Goal: Information Seeking & Learning: Learn about a topic

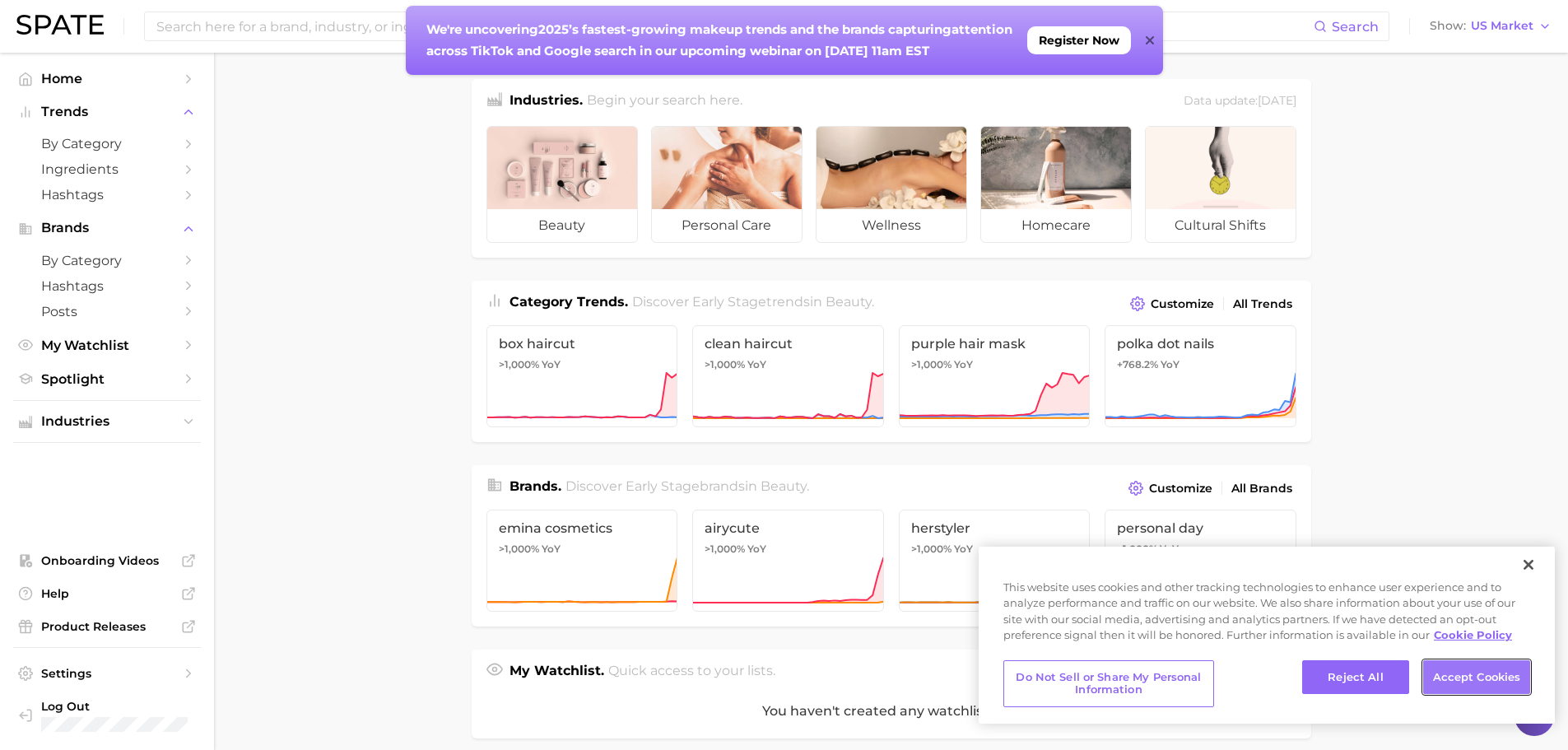
click at [1484, 667] on button "Accept Cookies" at bounding box center [1477, 677] width 107 height 34
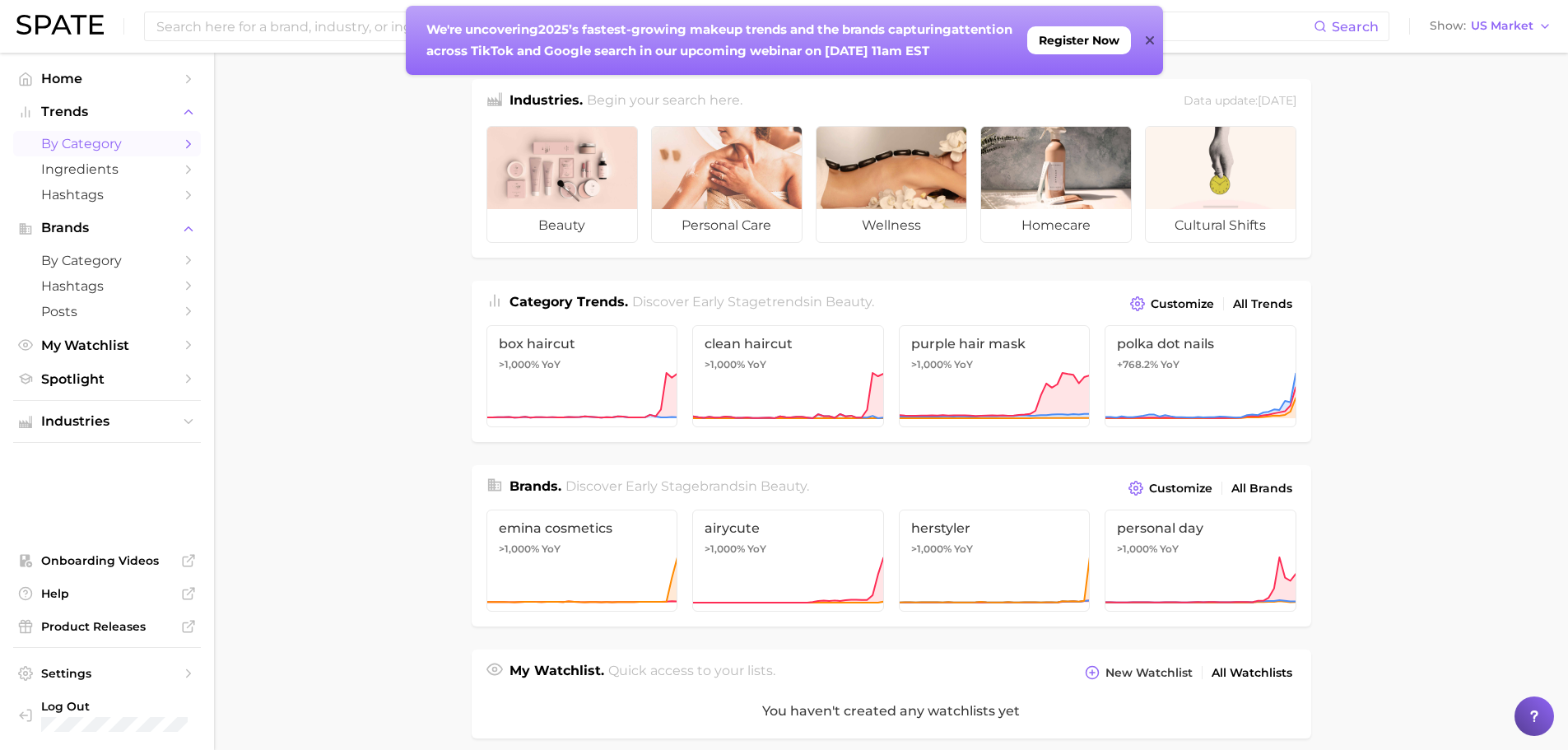
click at [133, 148] on span "by Category" at bounding box center [107, 144] width 132 height 16
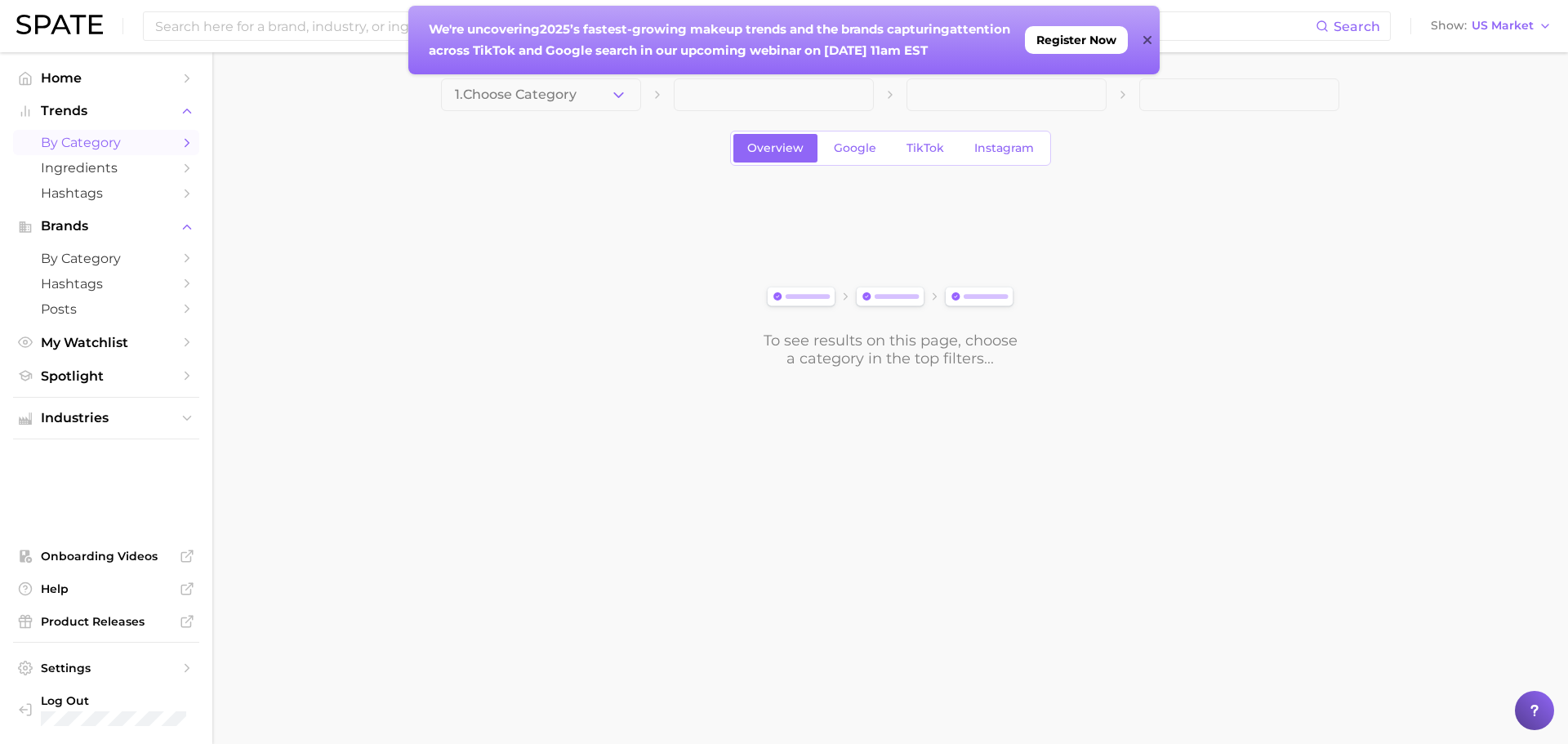
click at [1144, 34] on icon at bounding box center [1147, 39] width 8 height 13
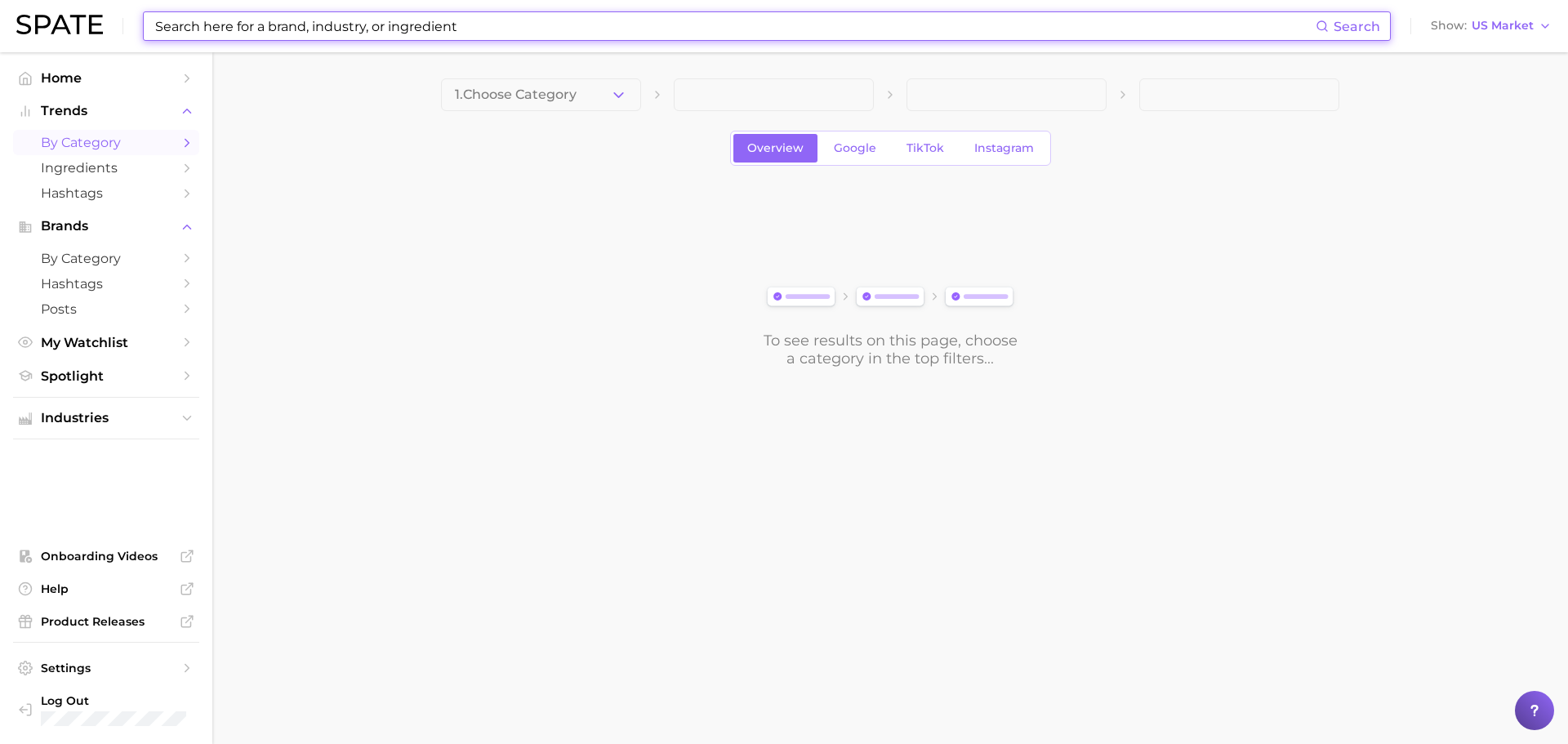
click at [271, 30] on input at bounding box center [735, 26] width 1163 height 28
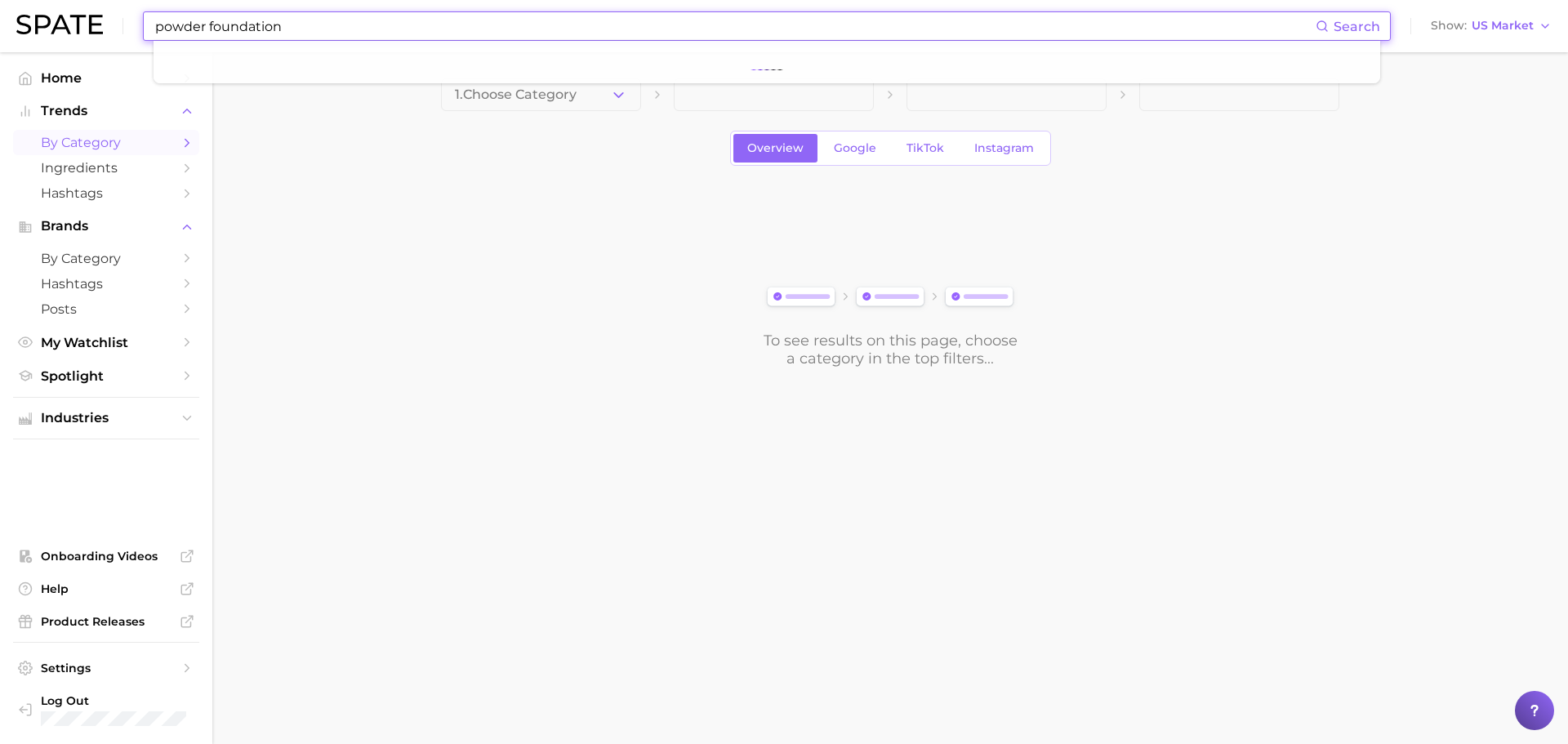
type input "powder foundation"
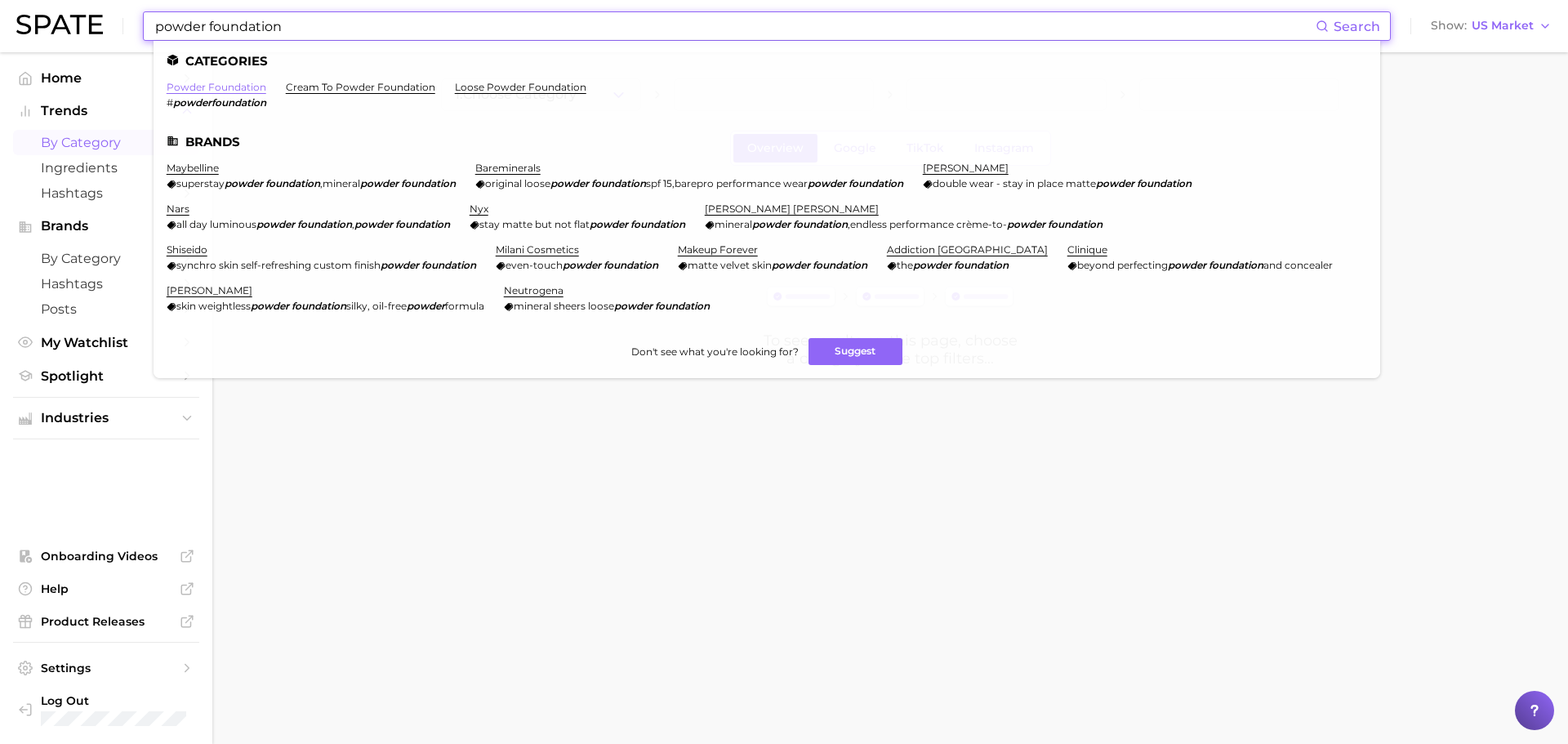
click at [207, 88] on link "powder foundation" at bounding box center [216, 87] width 99 height 12
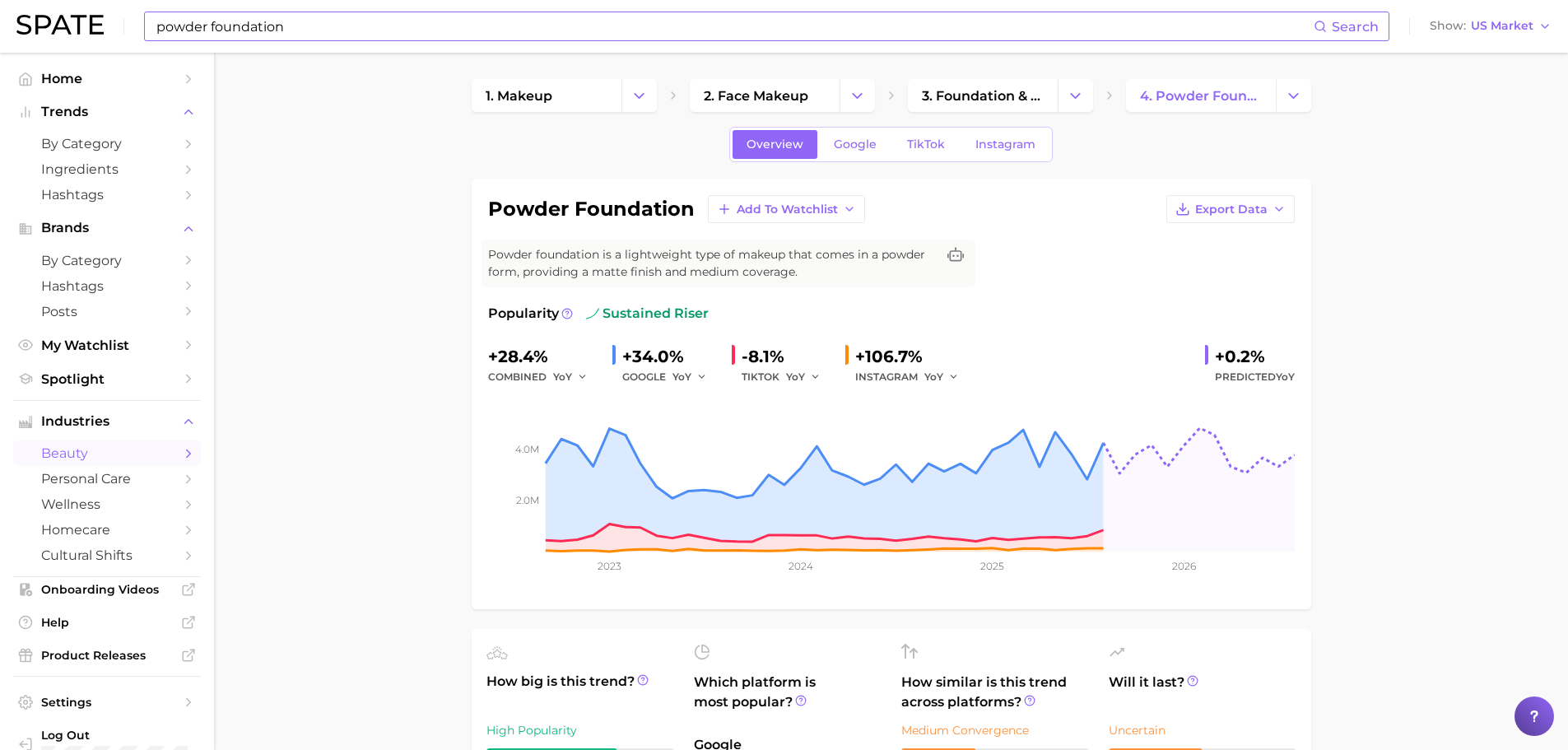
click at [257, 17] on input "powder foundation" at bounding box center [734, 26] width 1160 height 28
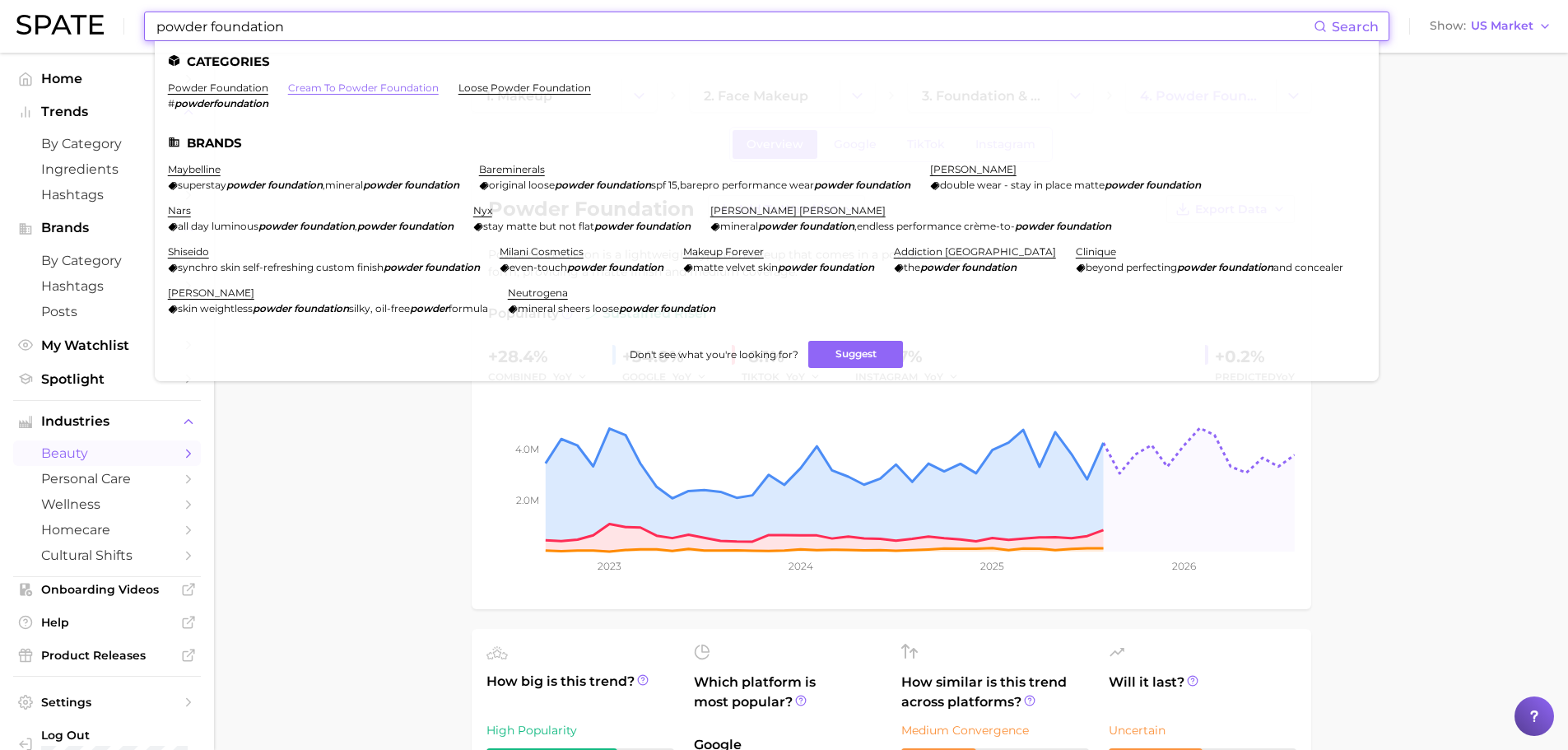
click at [356, 90] on link "cream to powder foundation" at bounding box center [364, 88] width 151 height 12
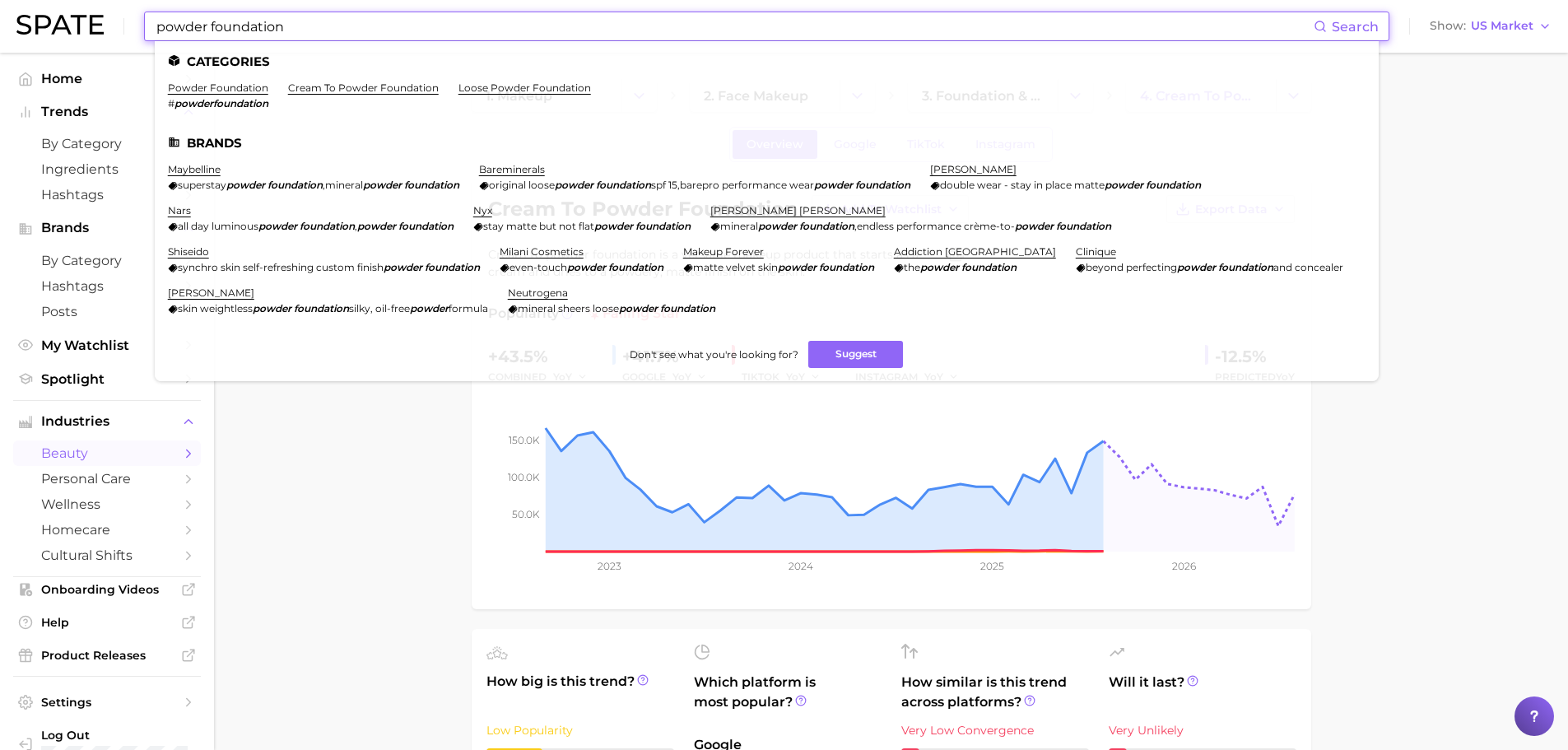
click at [308, 19] on input "powder foundation" at bounding box center [734, 26] width 1160 height 28
click at [477, 87] on link "loose powder foundation" at bounding box center [524, 88] width 133 height 12
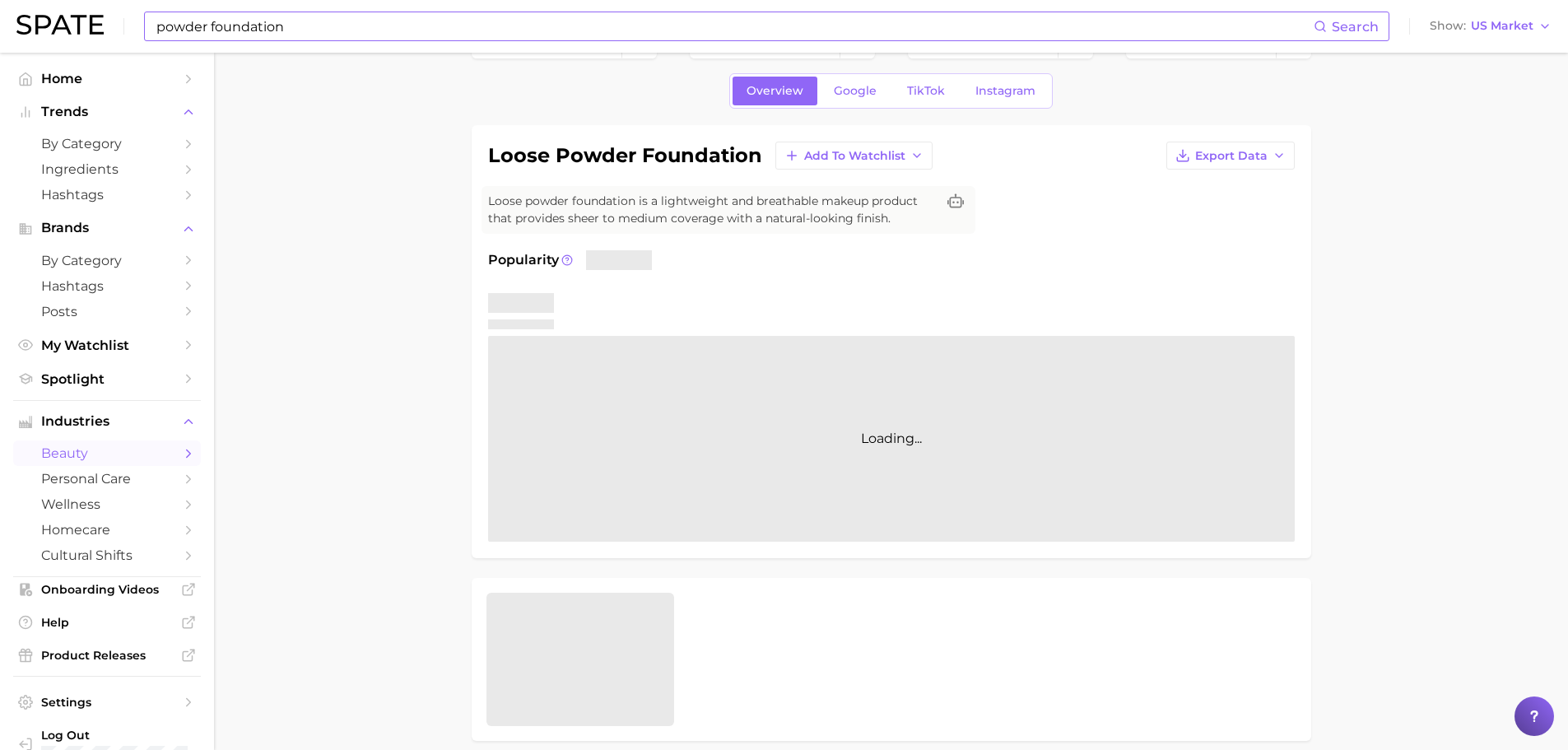
scroll to position [83, 0]
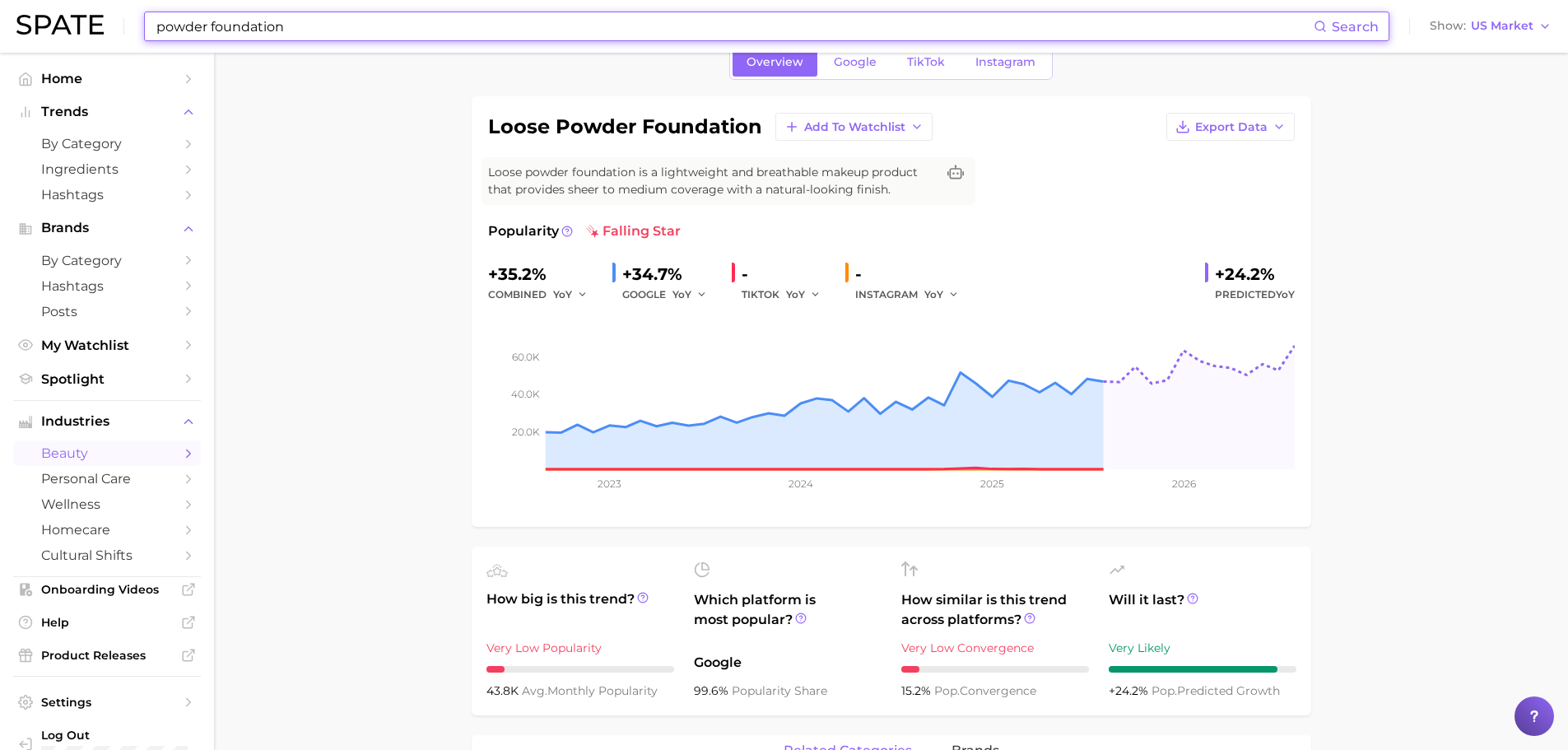
click at [336, 14] on input "powder foundation" at bounding box center [734, 26] width 1160 height 28
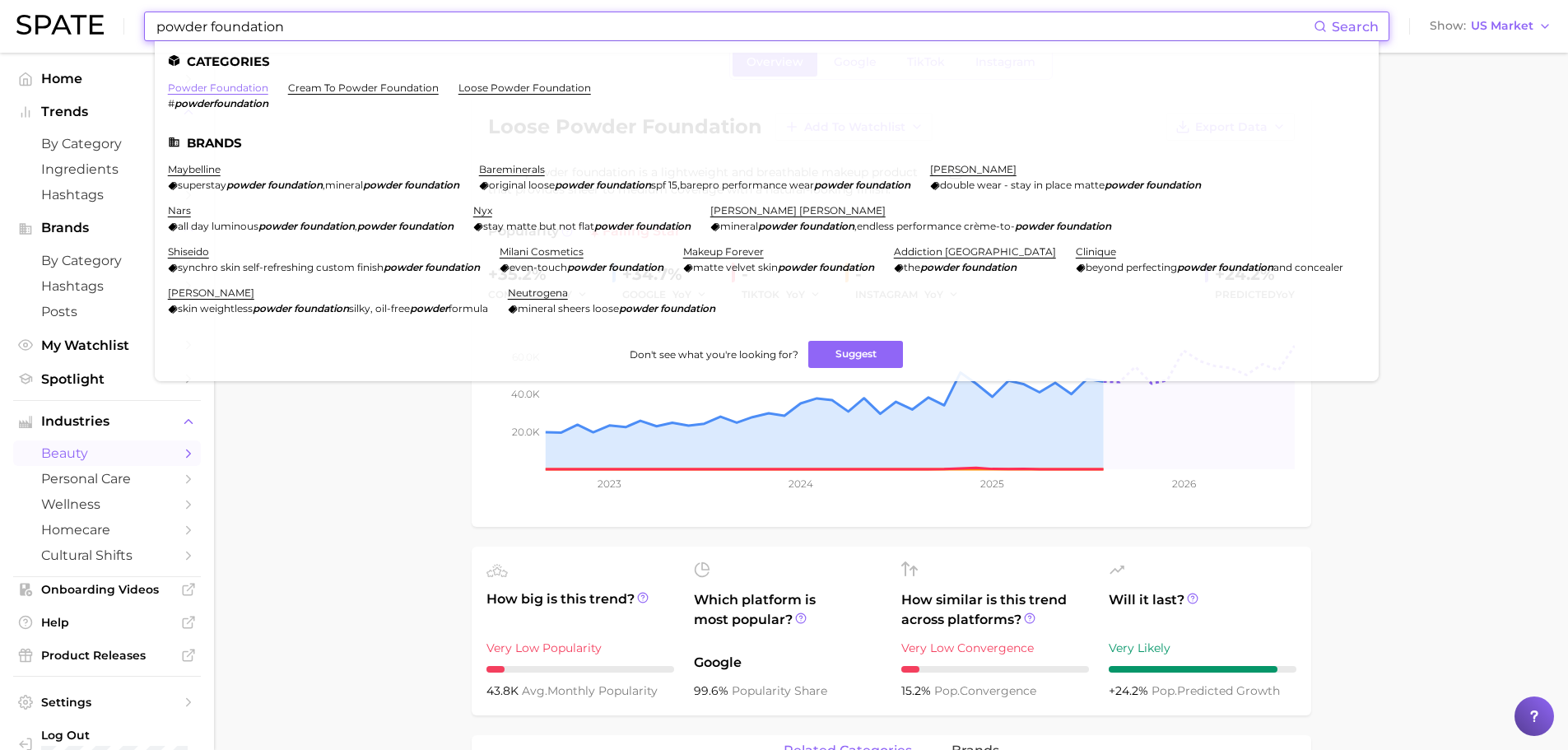
click at [229, 85] on link "powder foundation" at bounding box center [218, 88] width 100 height 12
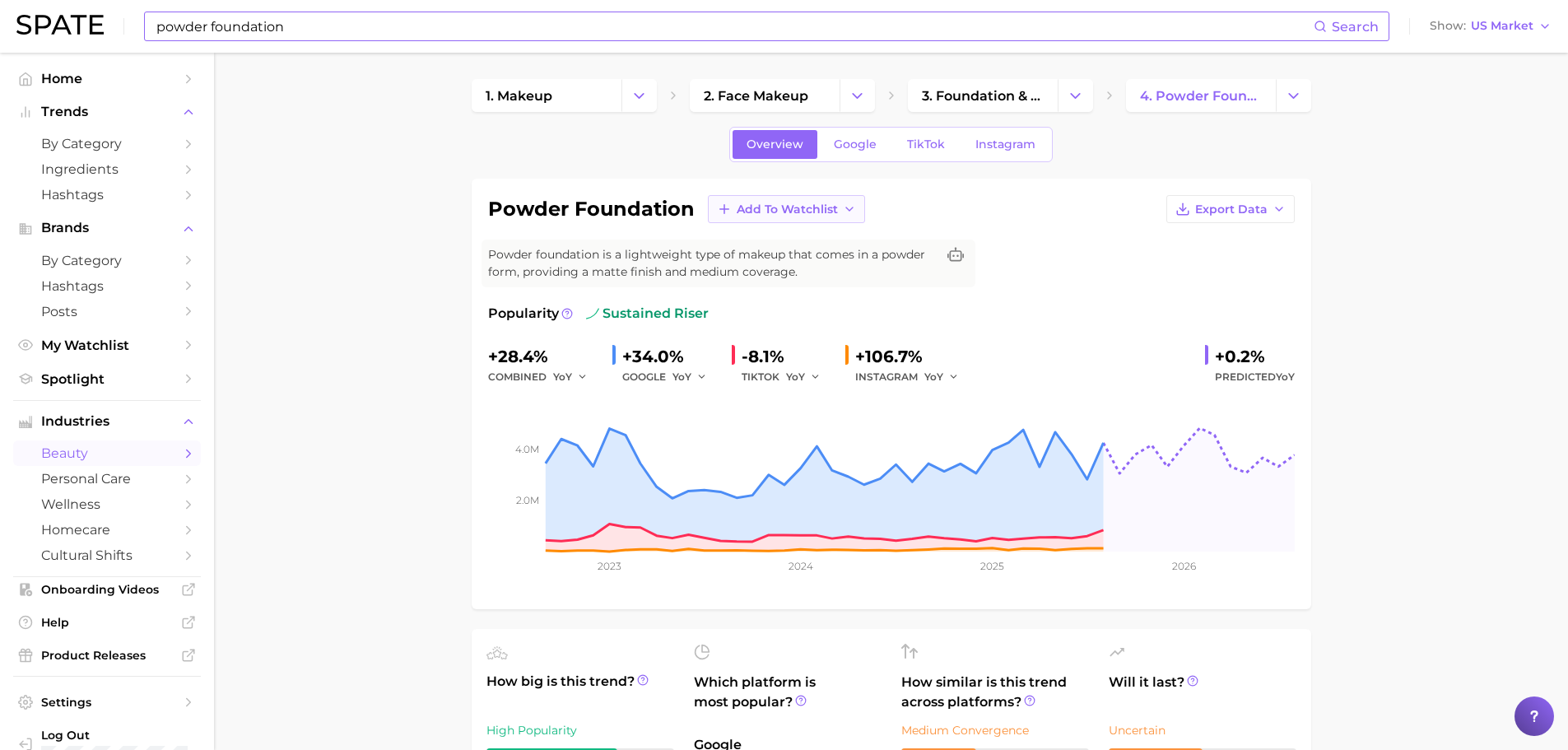
click at [776, 203] on span "Add to Watchlist" at bounding box center [787, 210] width 101 height 14
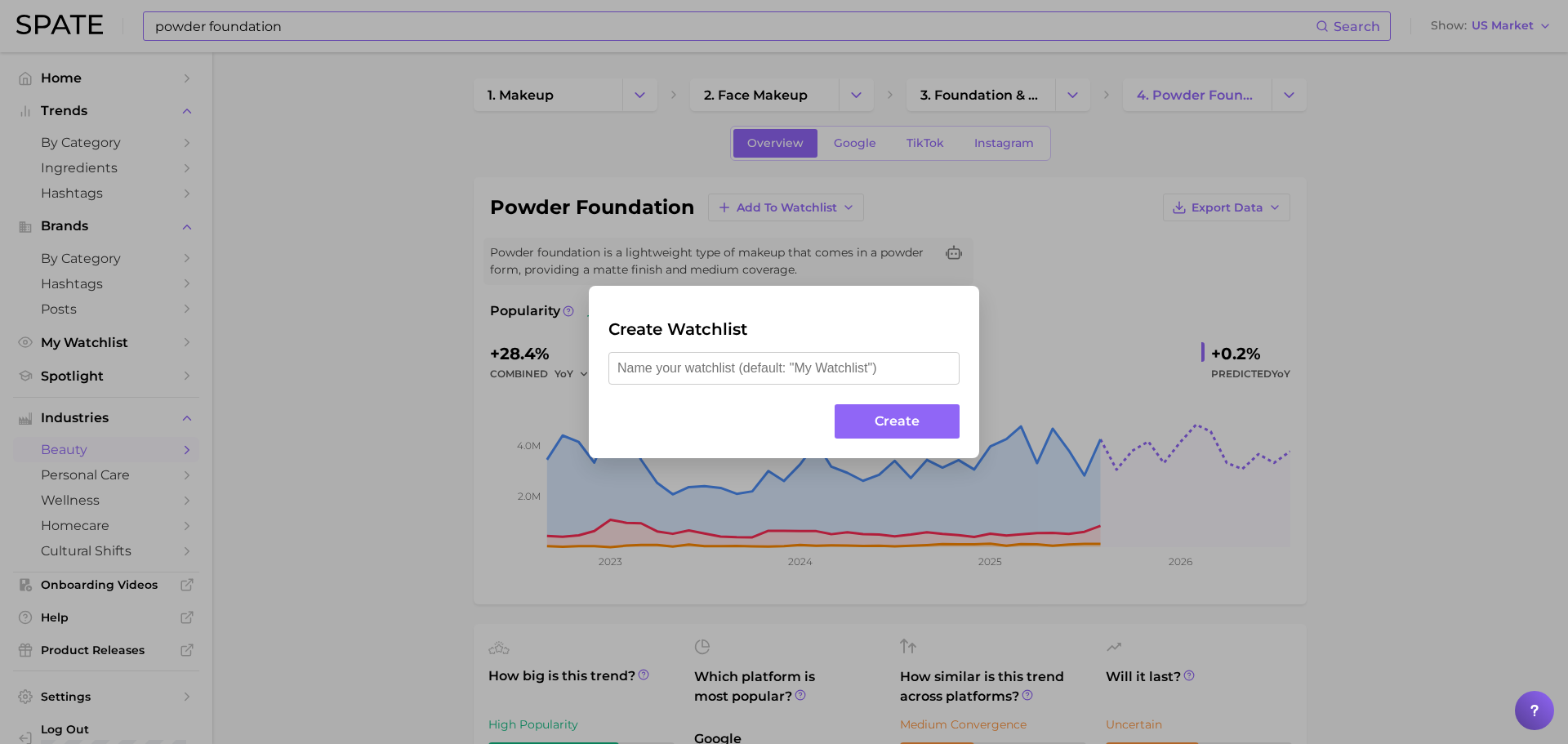
click at [451, 401] on div "Create Watchlist Create" at bounding box center [784, 372] width 1568 height 744
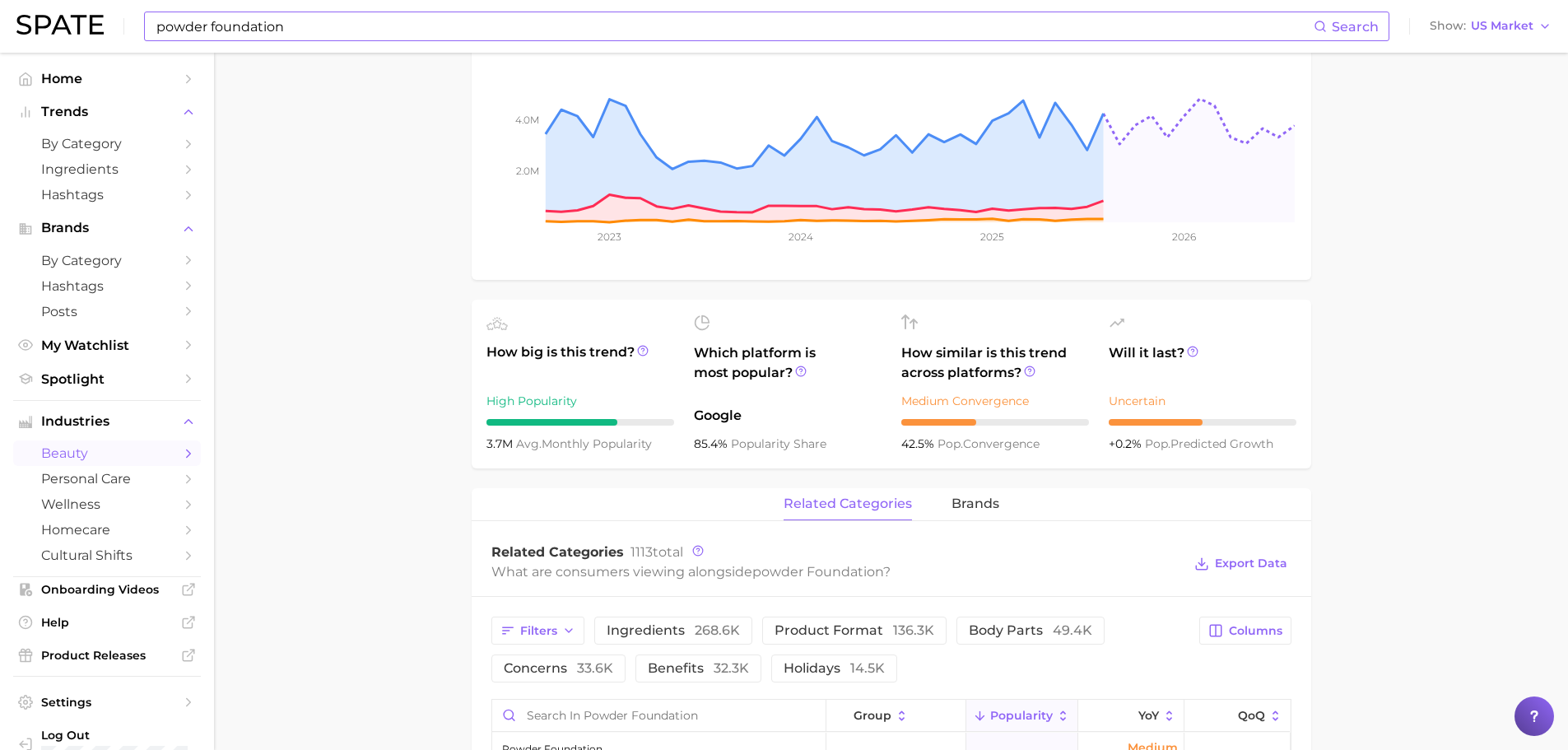
scroll to position [412, 0]
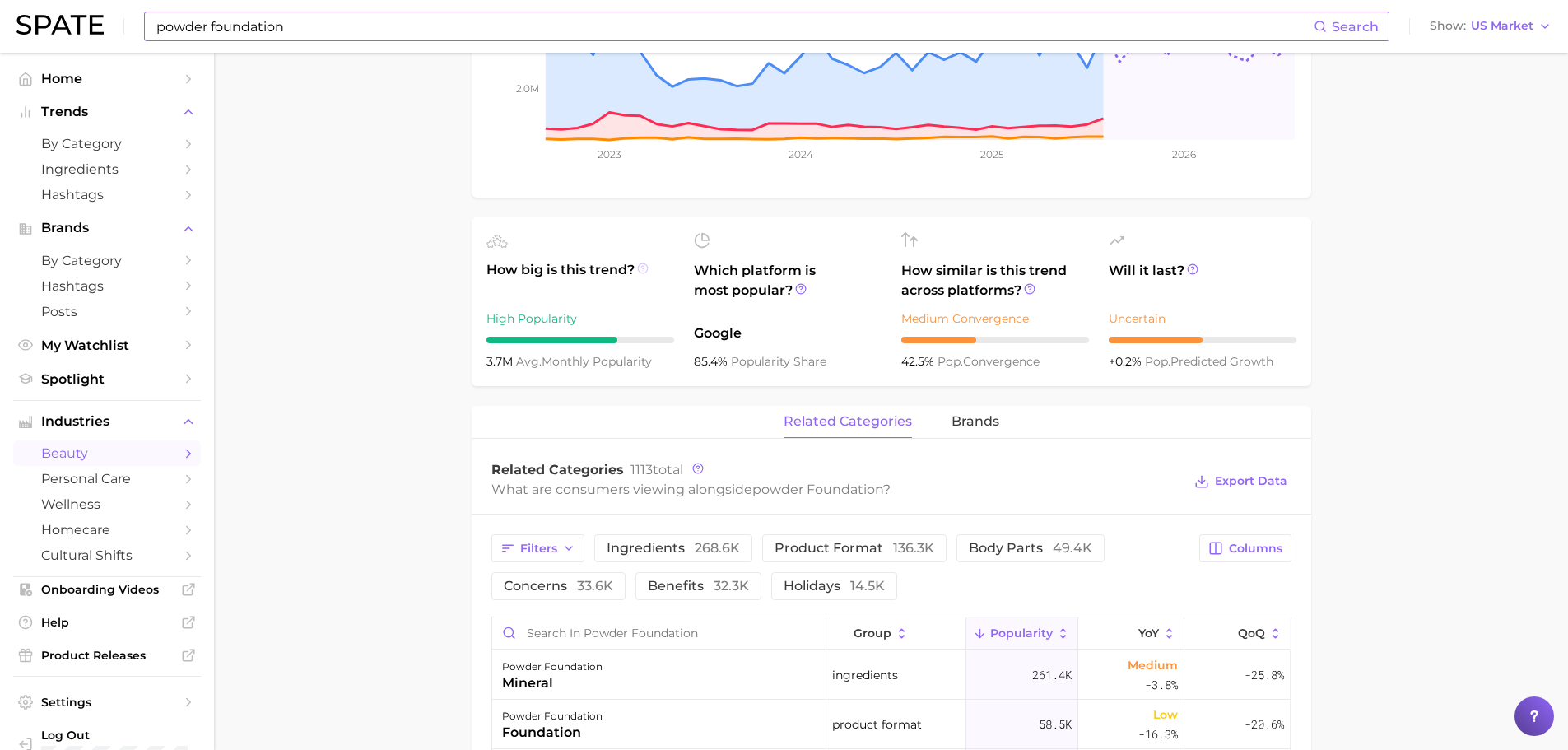
click at [640, 267] on icon at bounding box center [642, 268] width 11 height 11
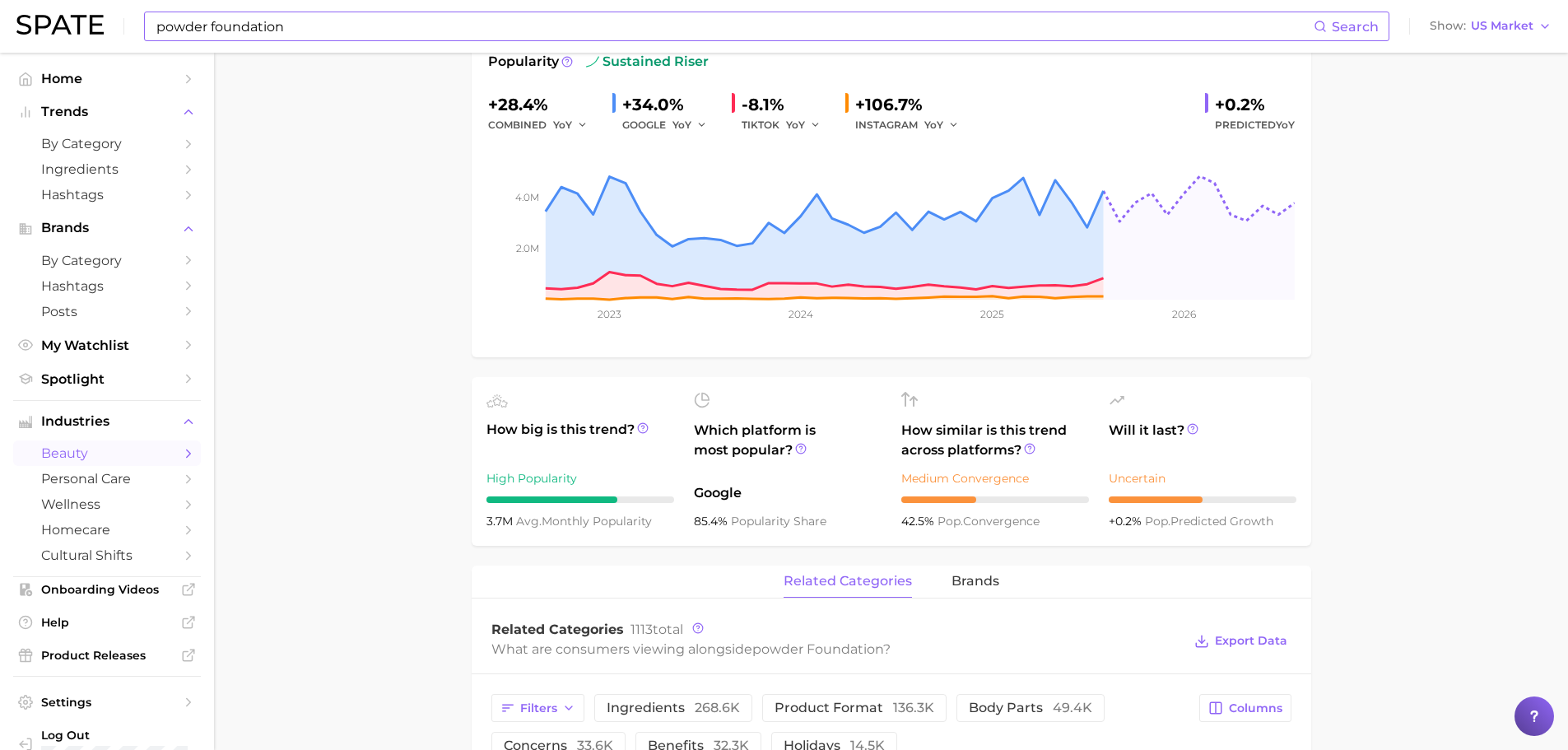
scroll to position [247, 0]
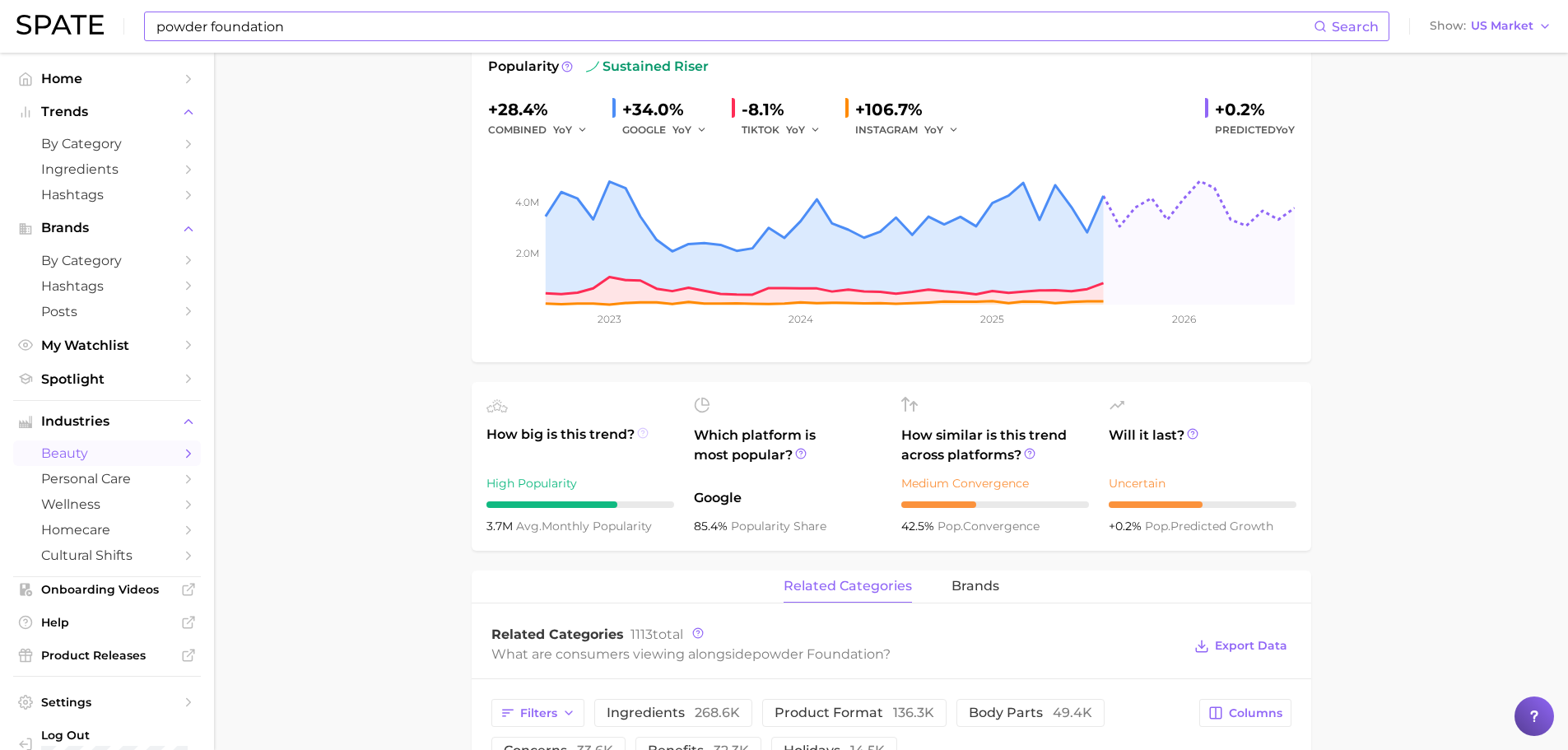
click at [643, 428] on circle at bounding box center [642, 432] width 10 height 10
click at [643, 437] on icon at bounding box center [642, 432] width 11 height 11
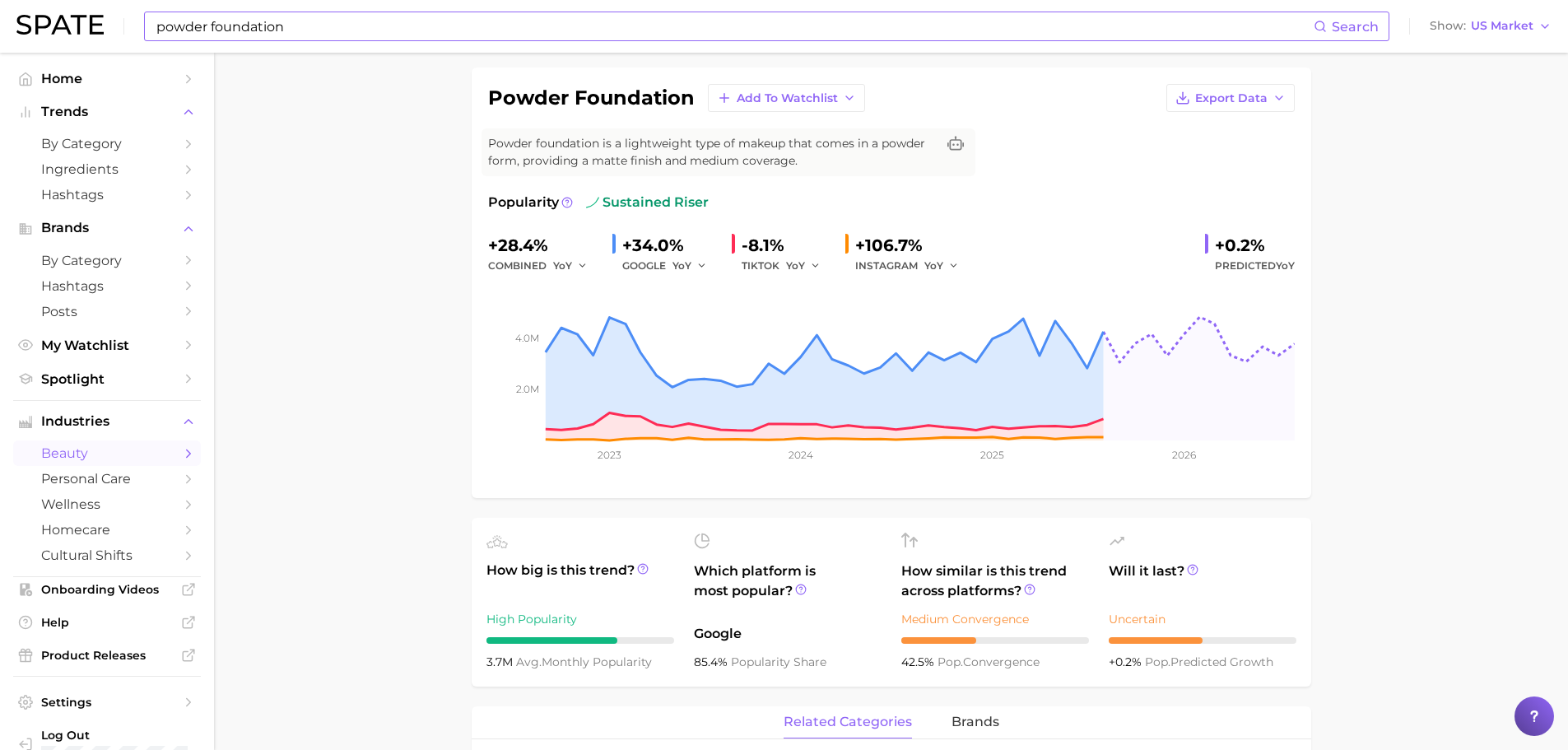
scroll to position [0, 0]
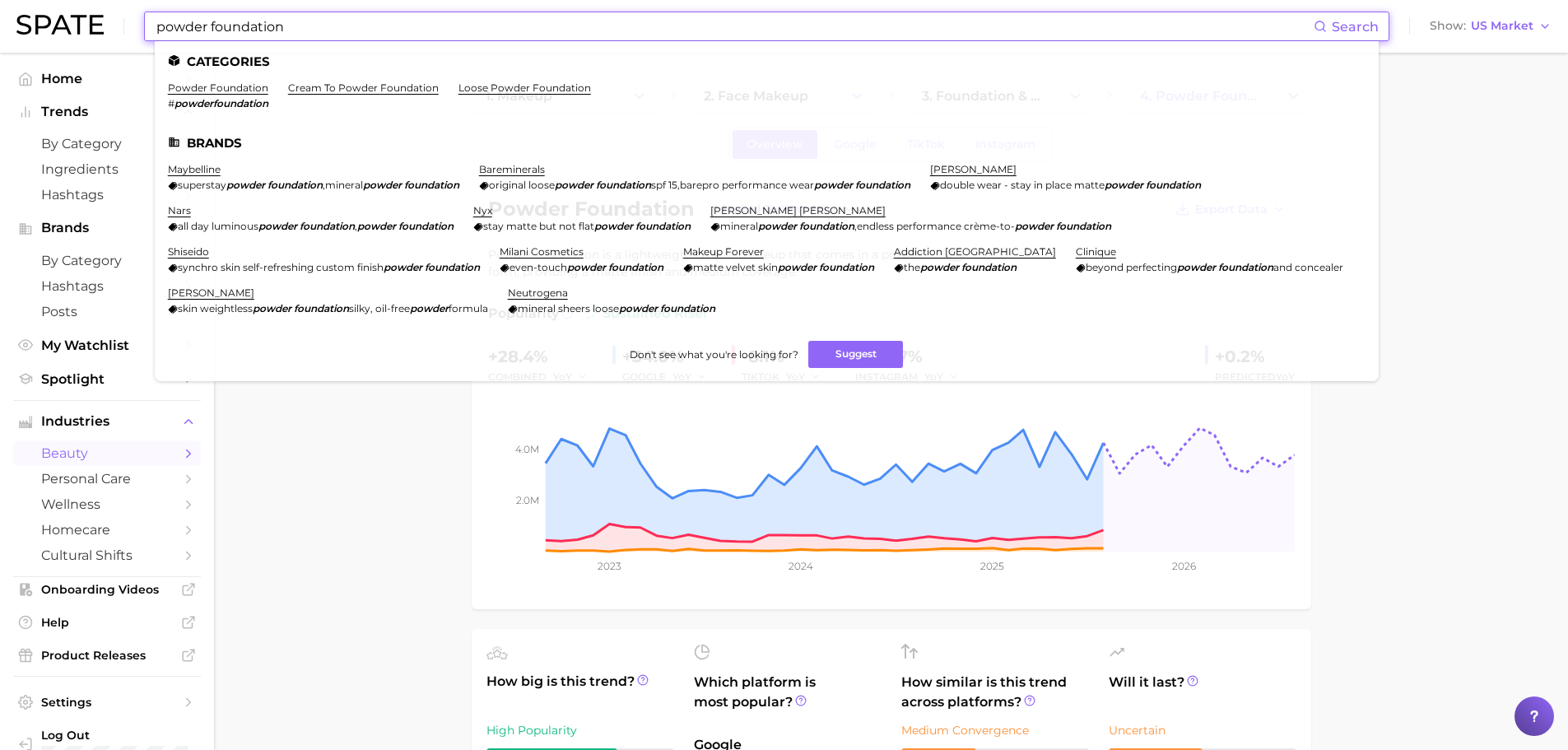
click at [284, 31] on input "powder foundation" at bounding box center [734, 26] width 1160 height 28
click at [284, 32] on input "powder foundation" at bounding box center [734, 26] width 1160 height 28
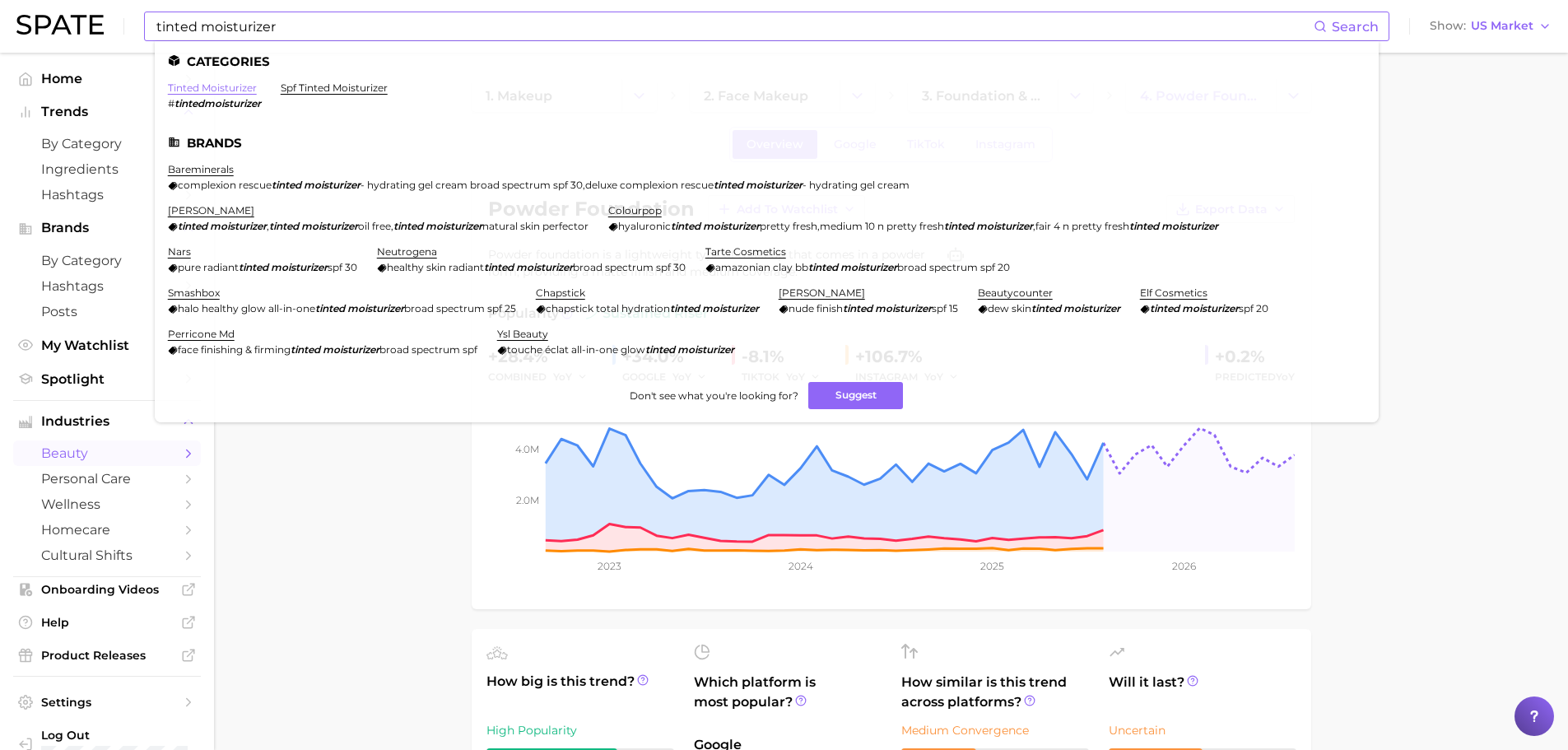
click at [224, 88] on link "tinted moisturizer" at bounding box center [212, 88] width 89 height 12
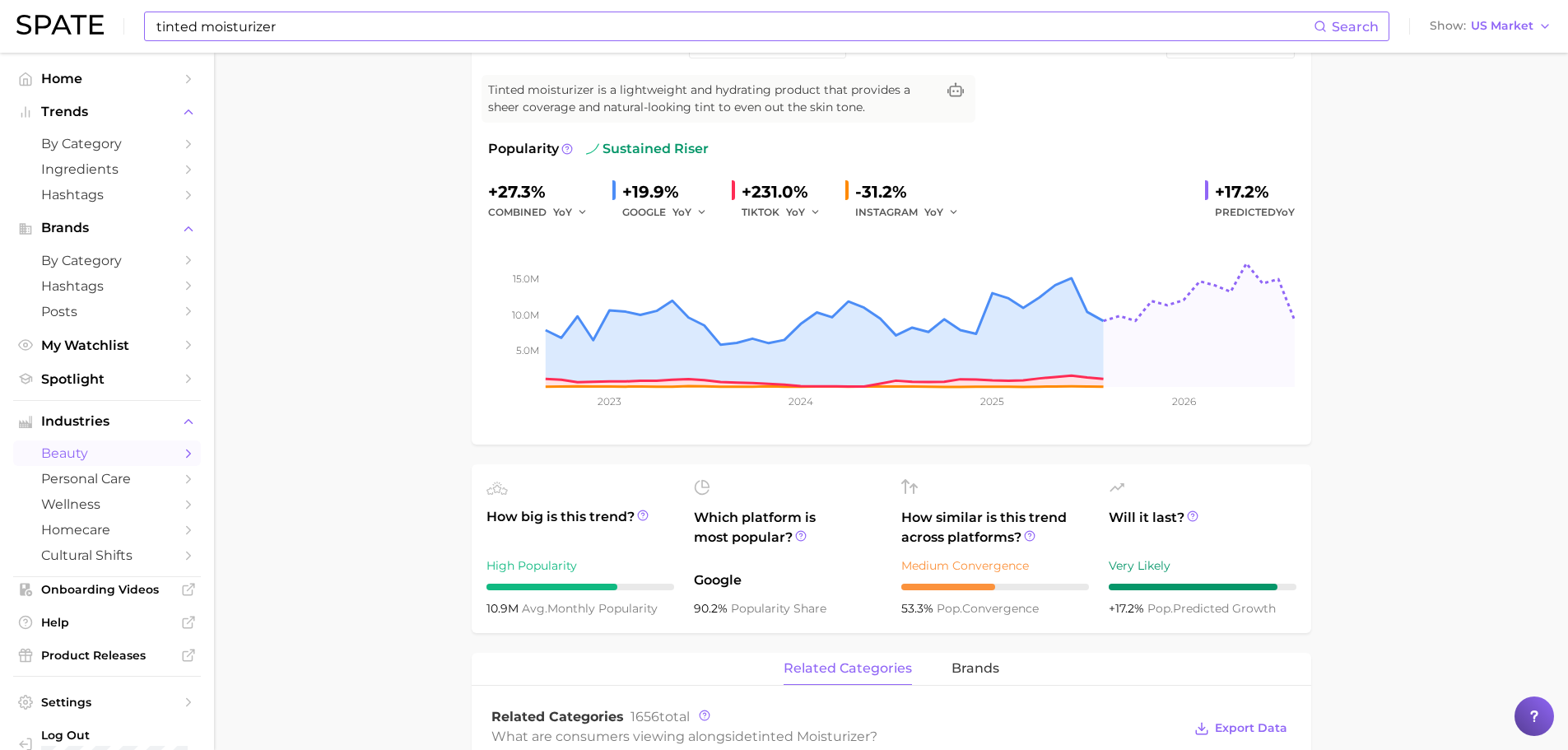
scroll to position [83, 0]
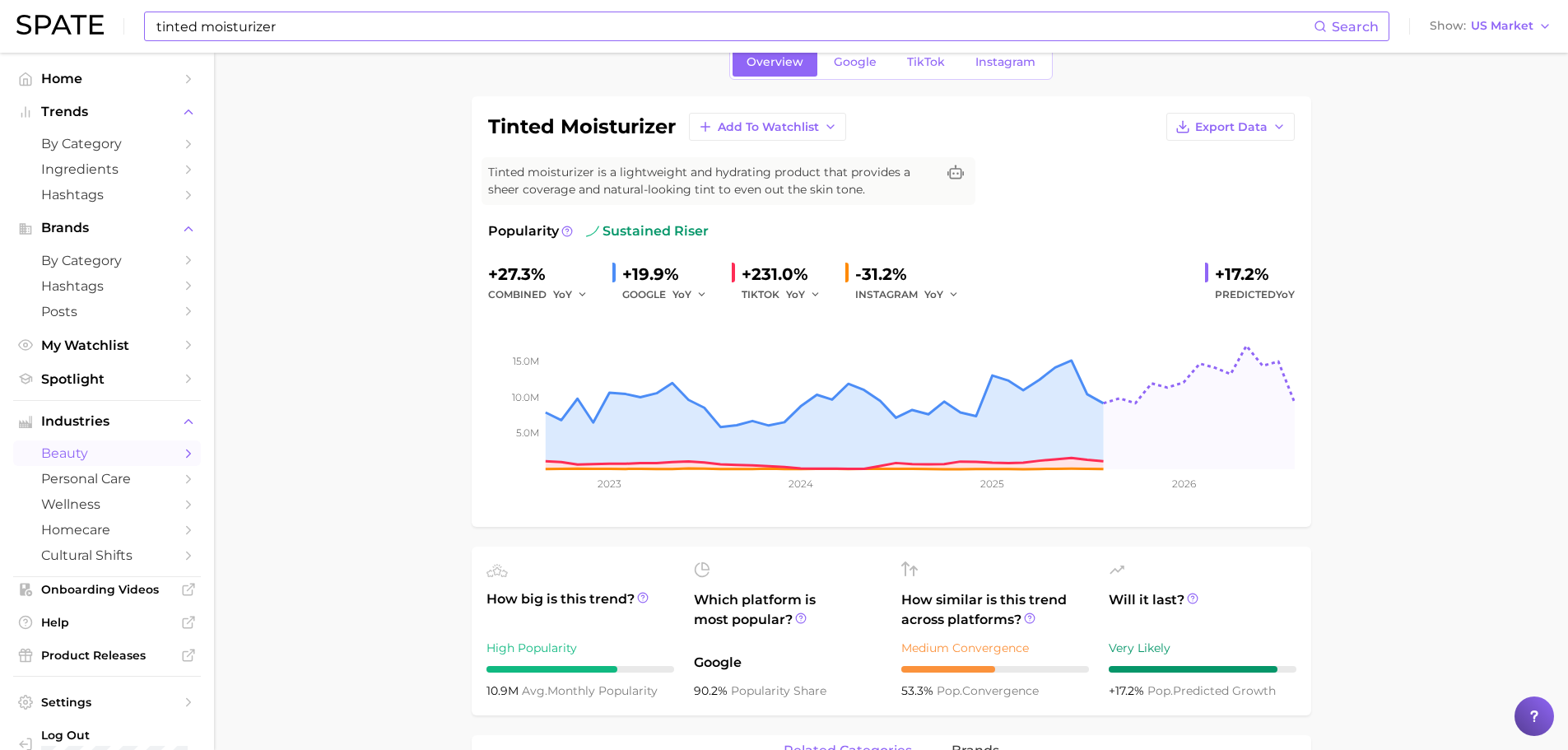
click at [1302, 587] on ul "How big is this trend? High Popularity 10.9m avg. monthly popularity Which plat…" at bounding box center [892, 631] width 840 height 169
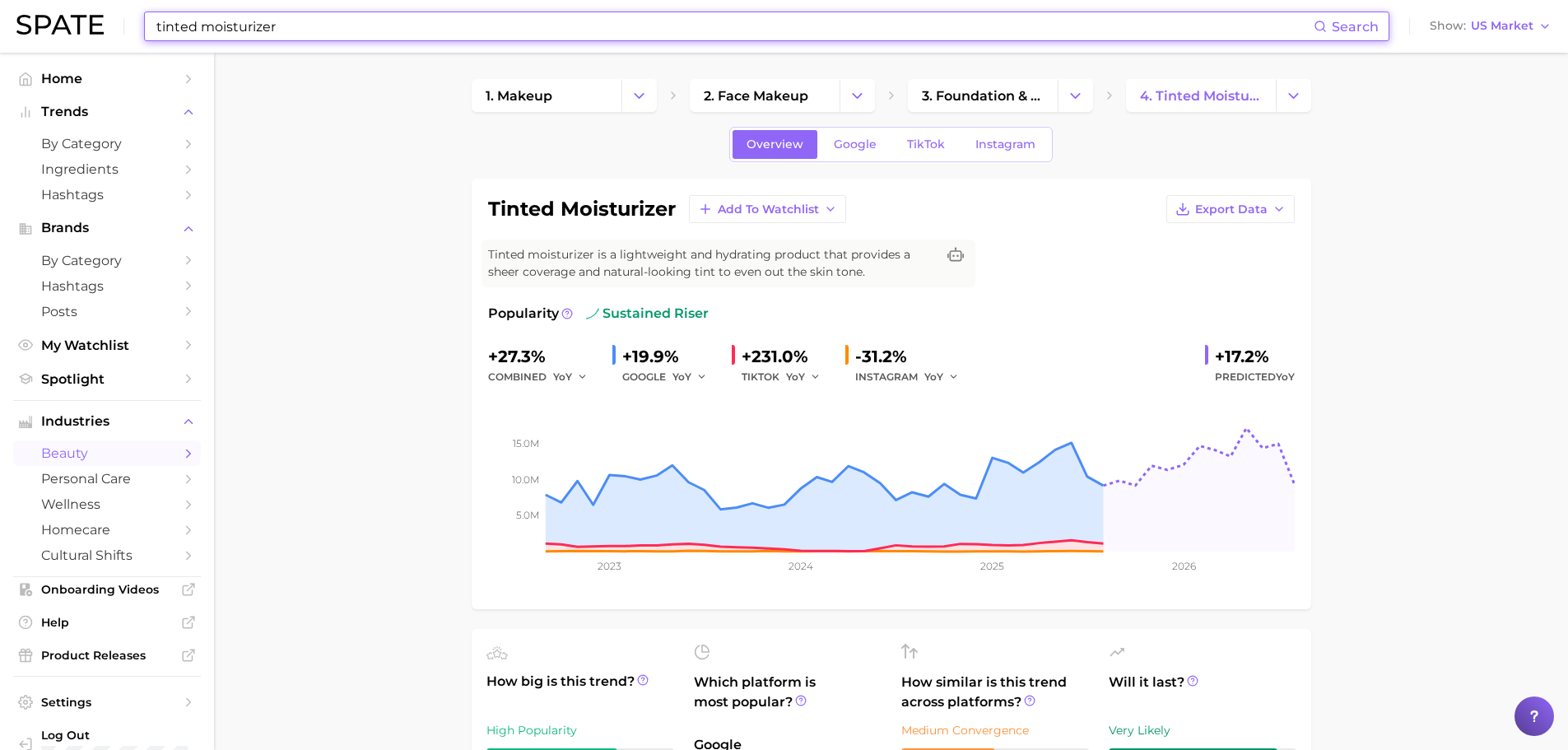
click at [342, 21] on input "tinted moisturizer" at bounding box center [734, 26] width 1160 height 28
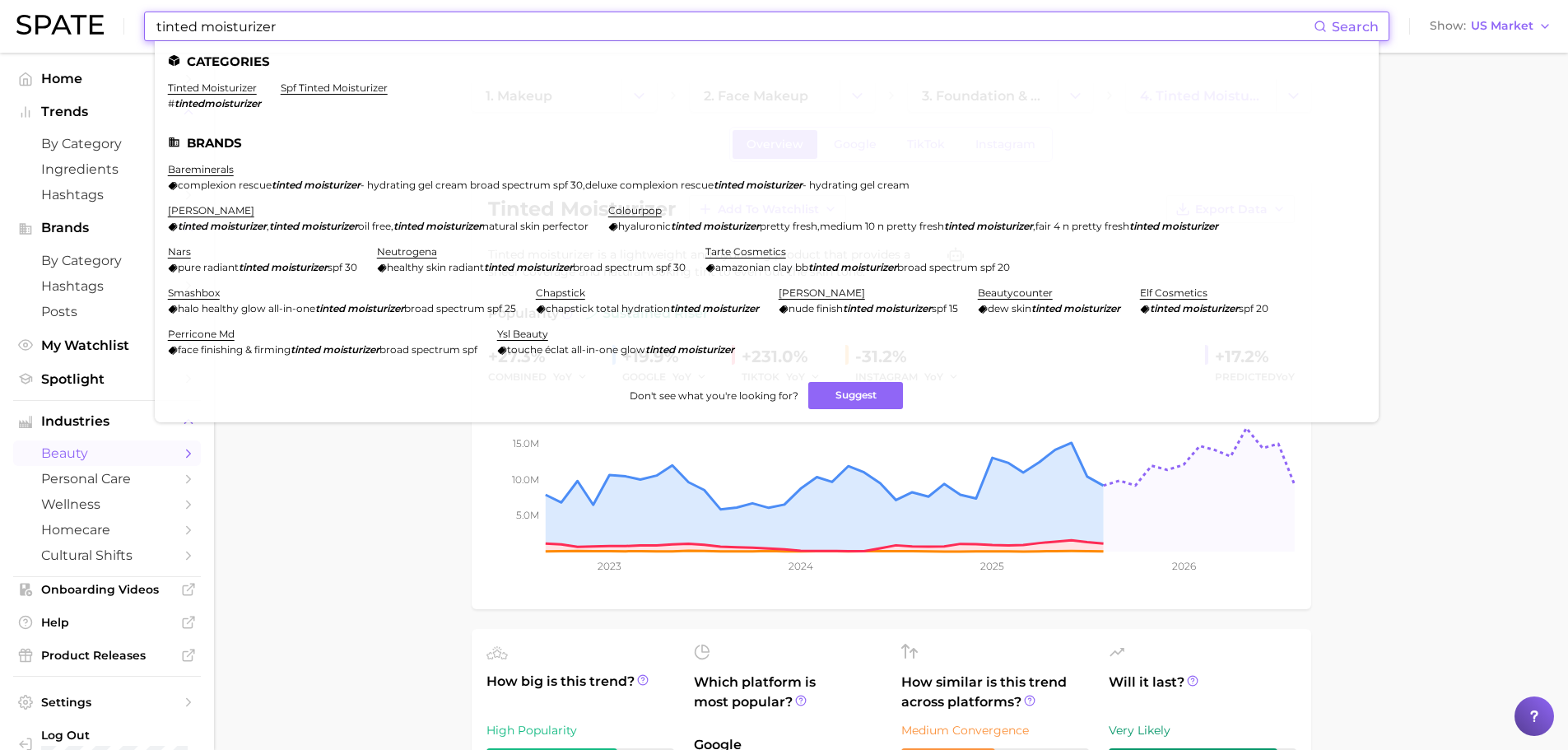
click at [340, 22] on input "tinted moisturizer" at bounding box center [734, 26] width 1160 height 28
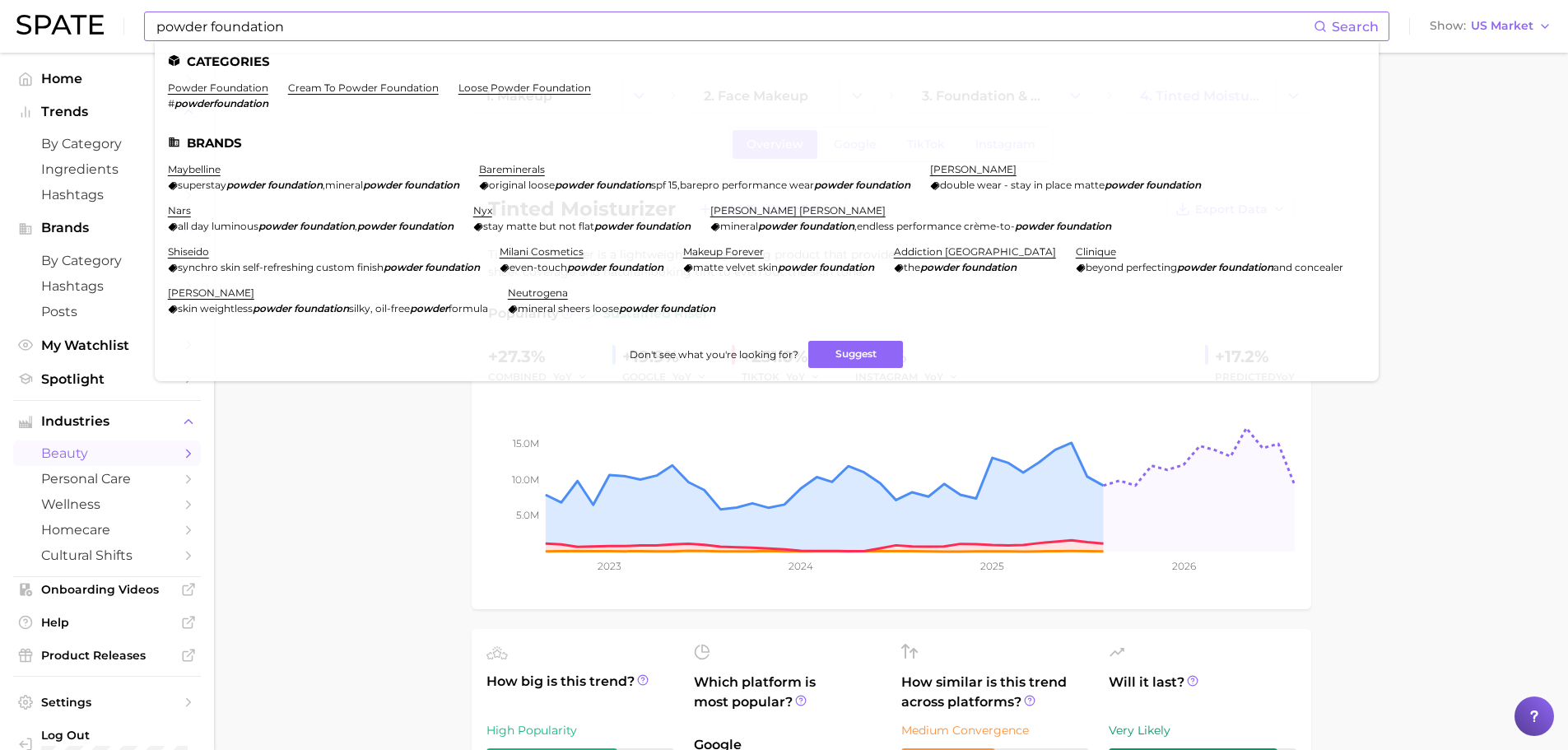
click at [213, 96] on li "powder foundation # powderfoundation" at bounding box center [218, 96] width 100 height 28
click at [213, 93] on link "powder foundation" at bounding box center [218, 88] width 100 height 12
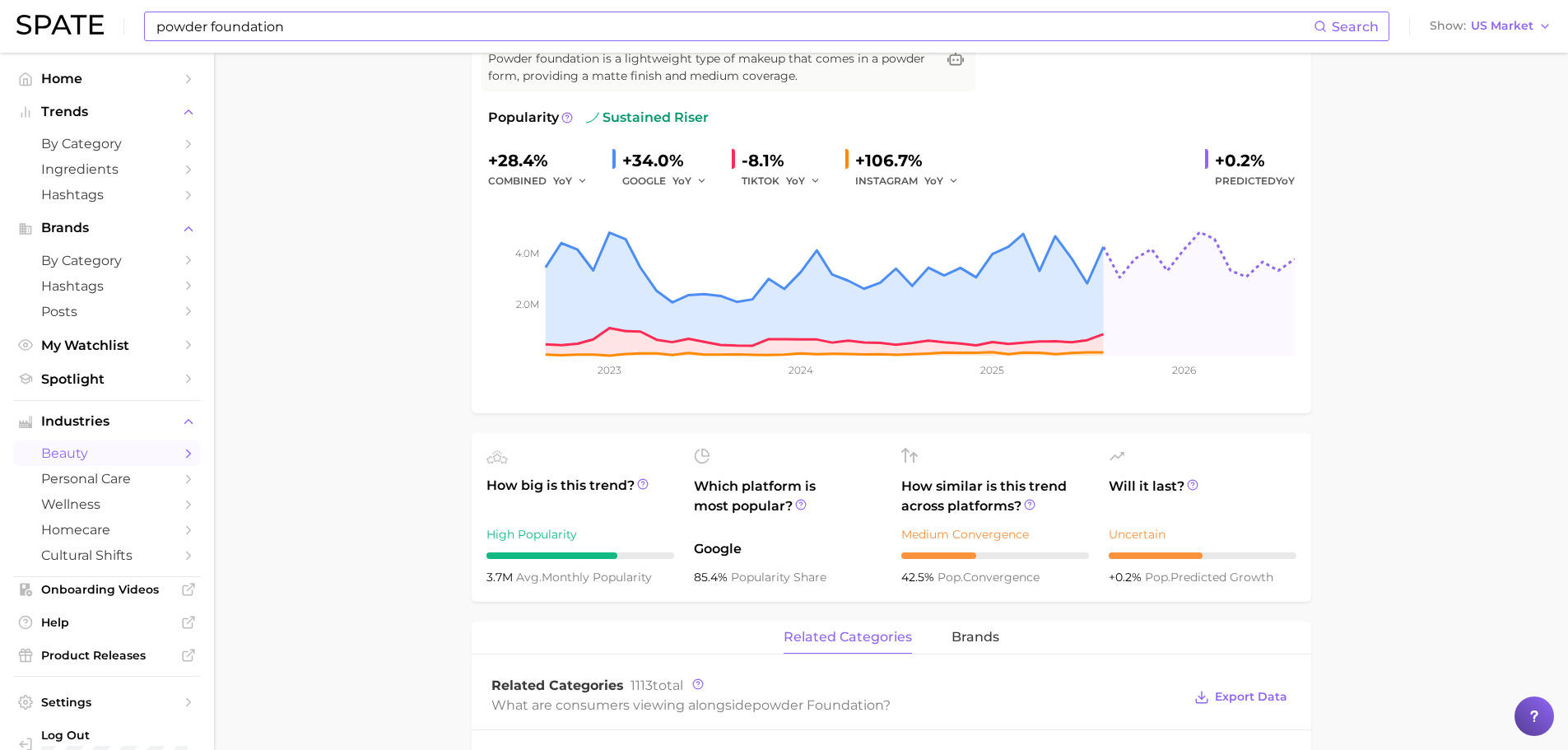
scroll to position [83, 0]
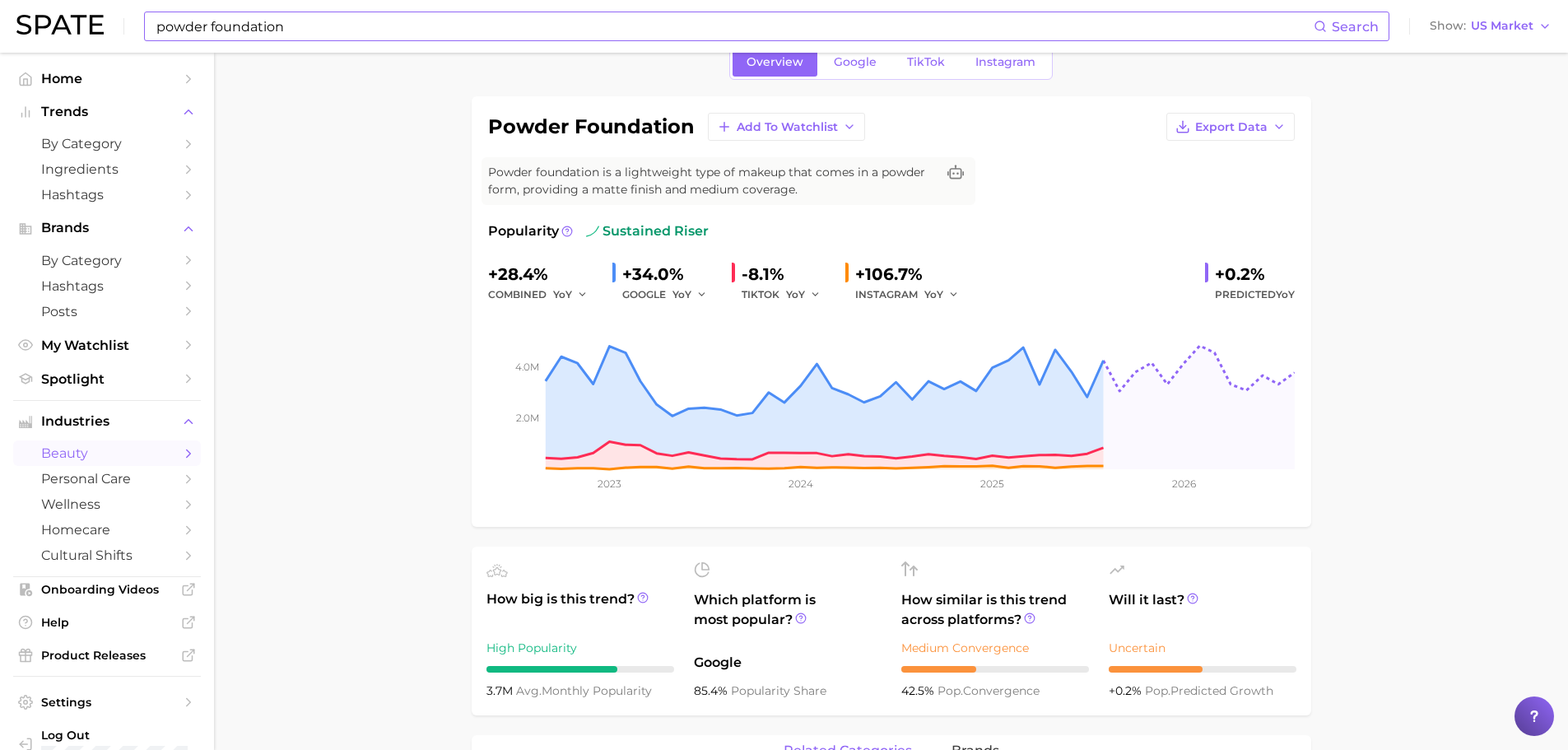
click at [314, 21] on input "powder foundation" at bounding box center [734, 26] width 1160 height 28
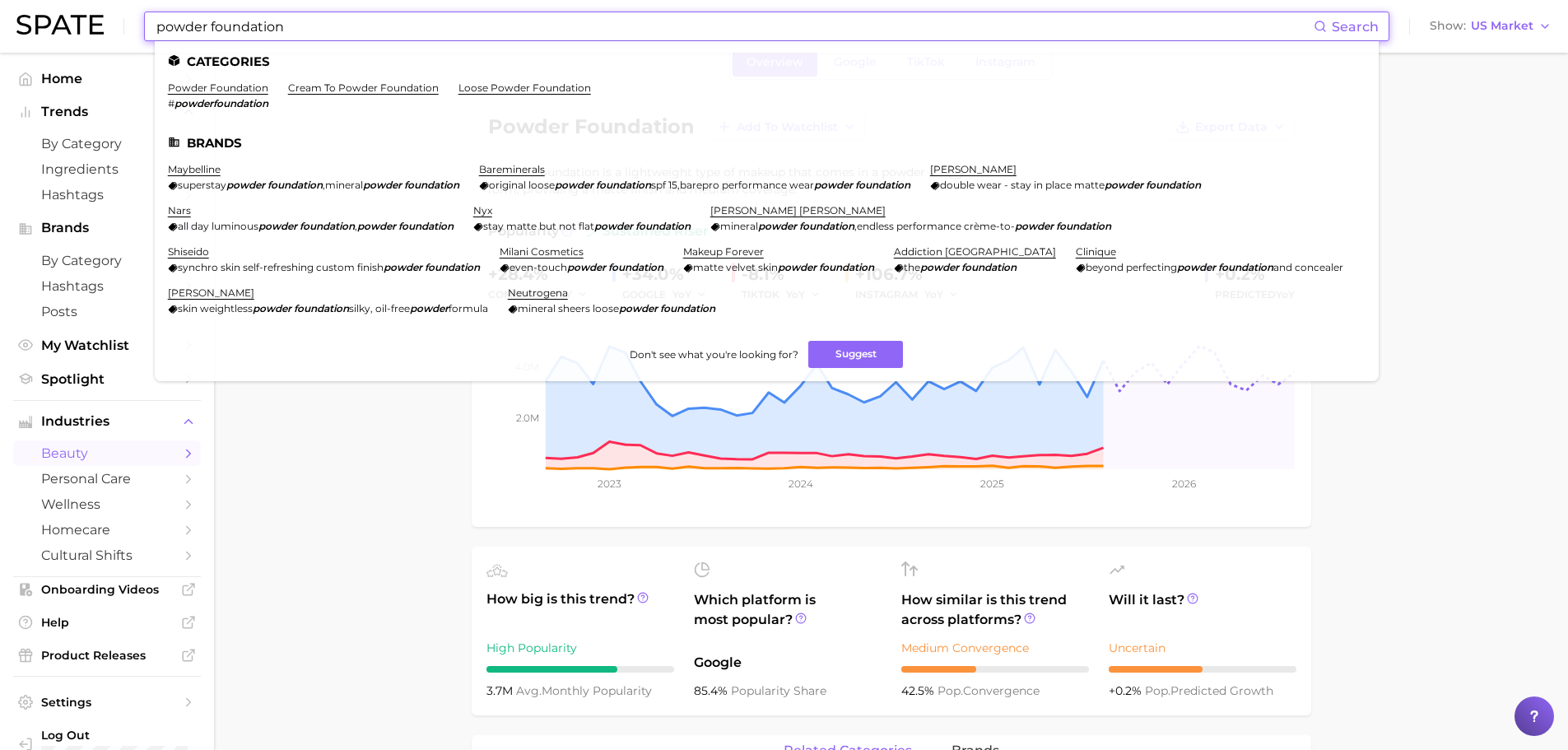
click at [312, 22] on input "powder foundation" at bounding box center [734, 26] width 1160 height 28
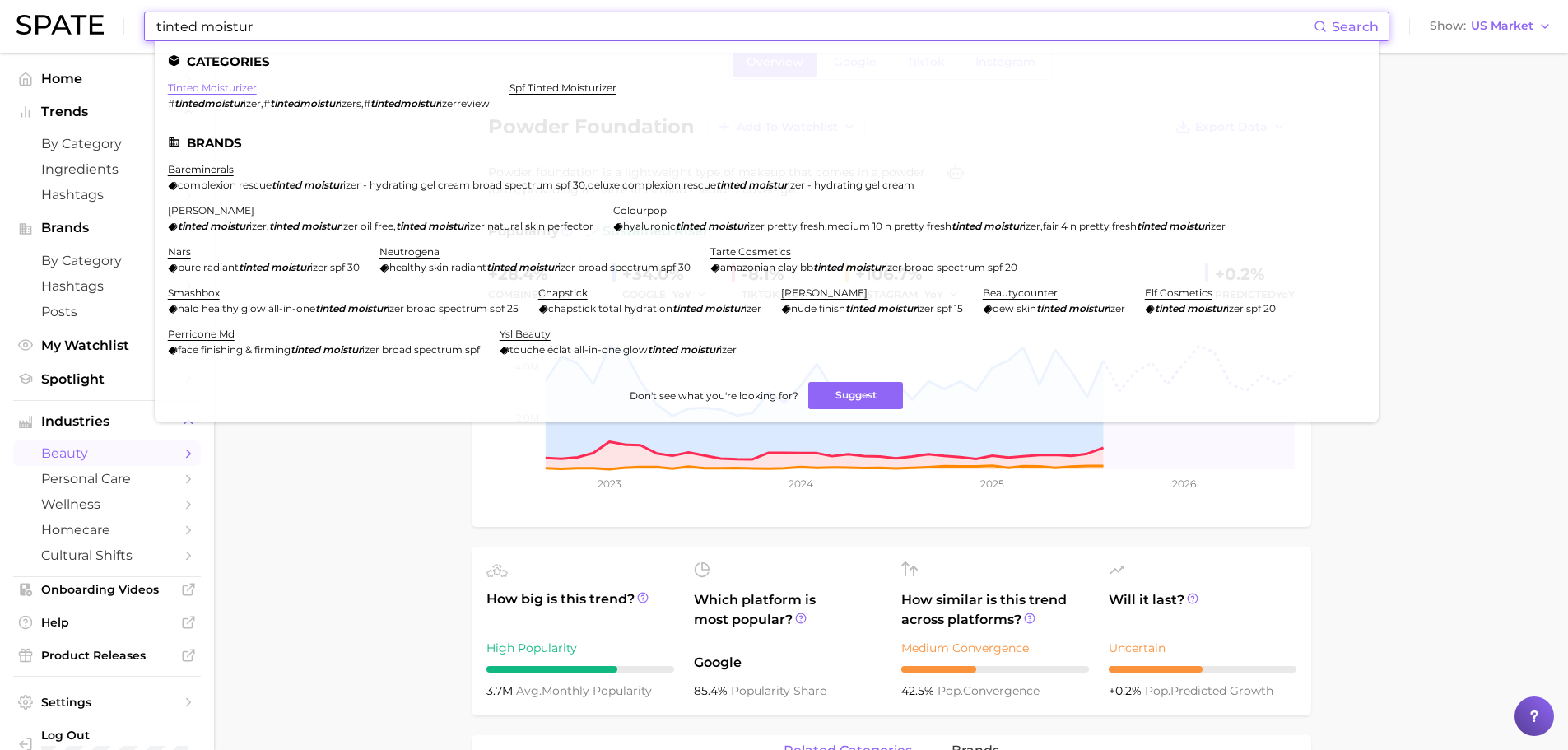
type input "tinted moistur"
click at [228, 86] on link "tinted moisturizer" at bounding box center [212, 88] width 89 height 12
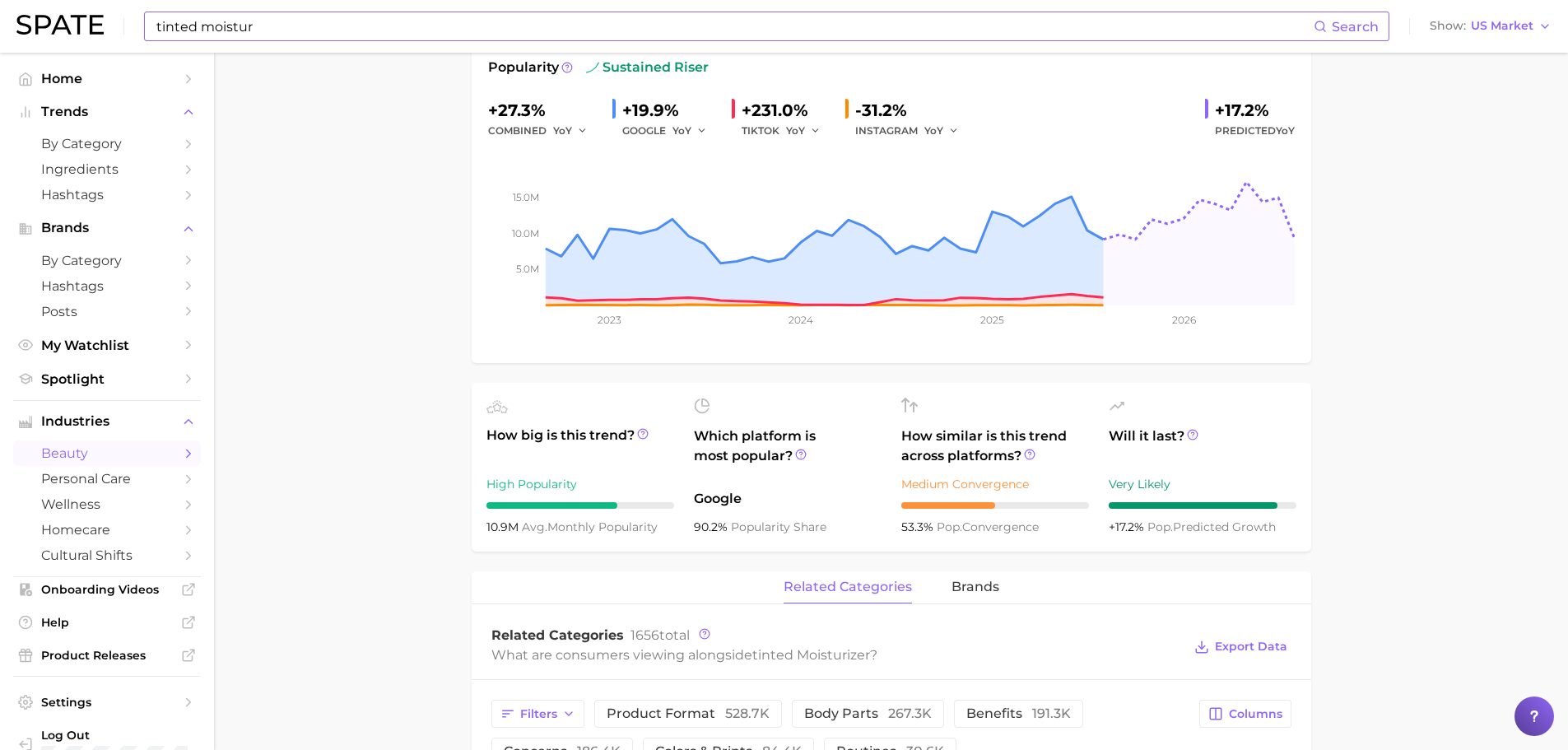
scroll to position [247, 0]
click at [820, 132] on icon "button" at bounding box center [815, 130] width 11 height 11
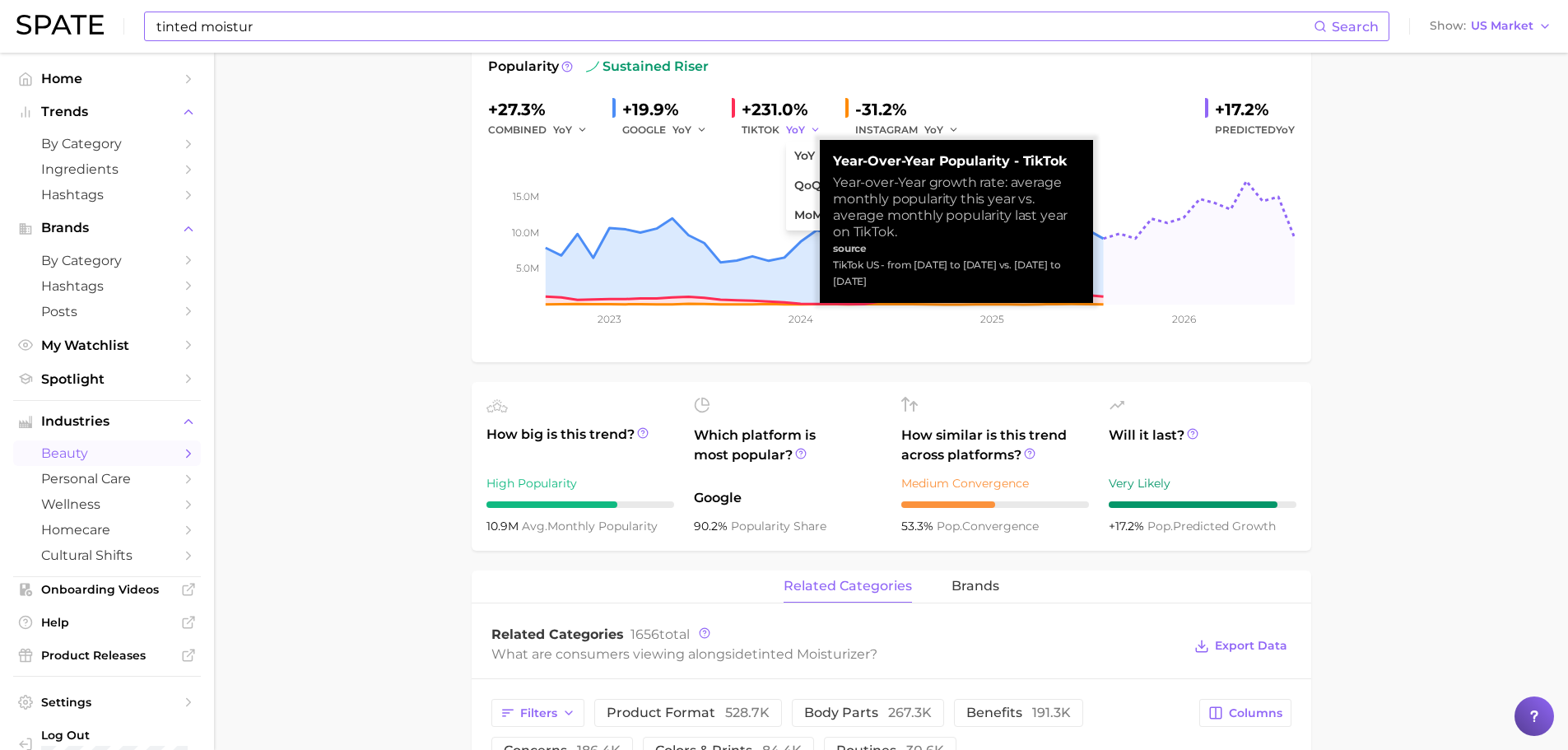
click at [813, 130] on polyline "button" at bounding box center [815, 129] width 6 height 3
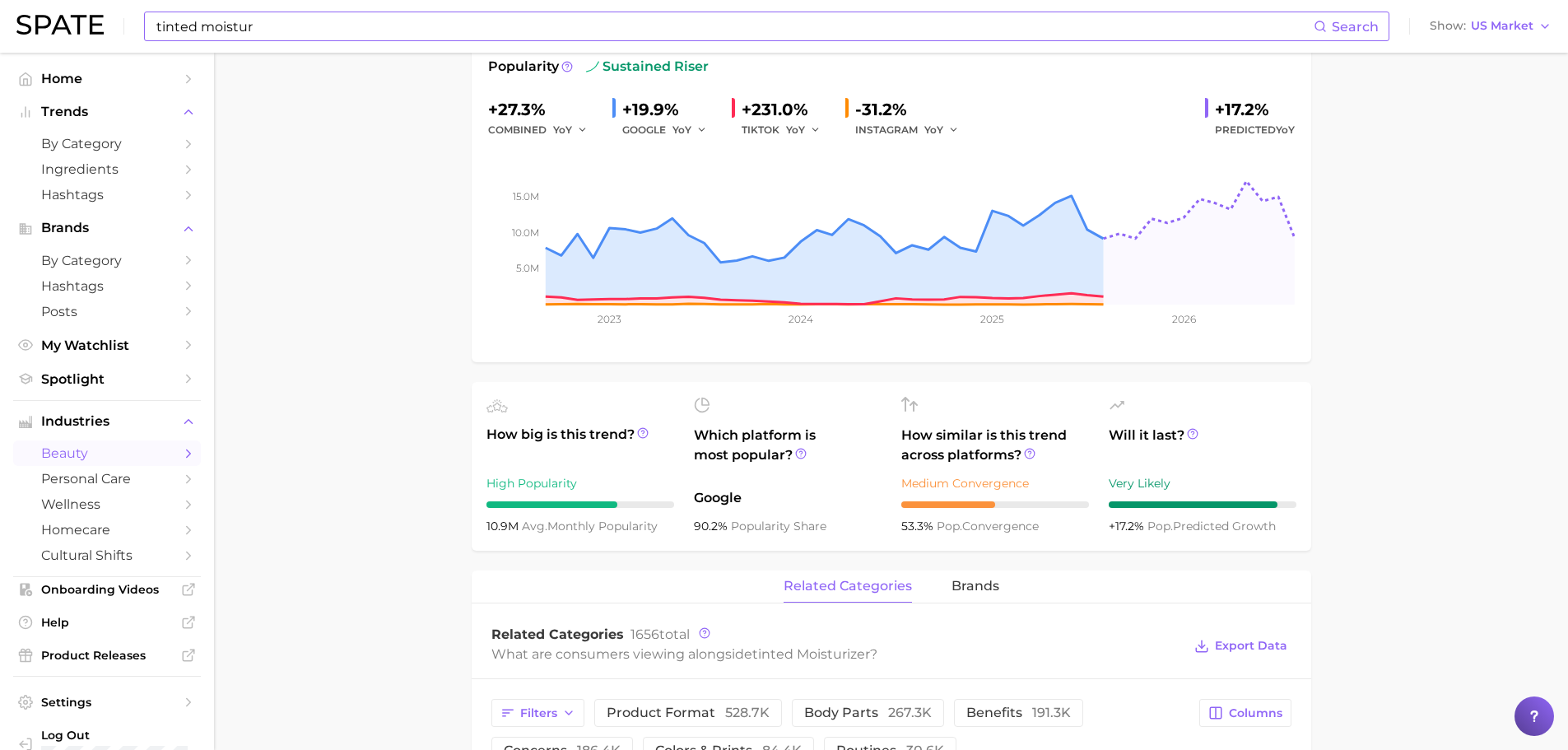
click at [417, 177] on main "1. makeup 2. face makeup 3. foundation & base products 4. tinted moisturizer Ov…" at bounding box center [892, 719] width 1355 height 1828
click at [797, 126] on span "YoY" at bounding box center [796, 130] width 19 height 14
click at [373, 237] on main "1. makeup 2. face makeup 3. foundation & base products 4. tinted moisturizer Ov…" at bounding box center [892, 719] width 1355 height 1828
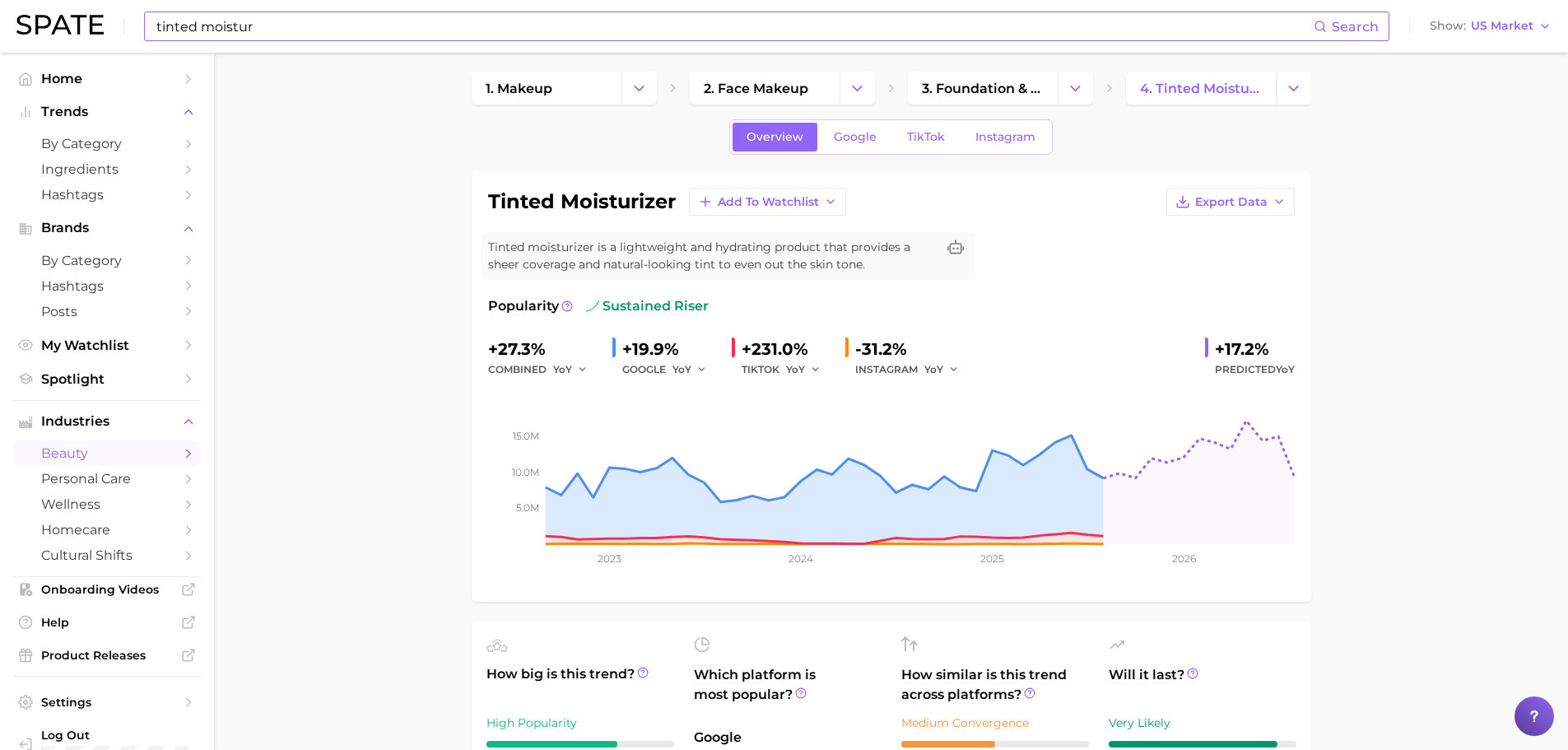
scroll to position [0, 0]
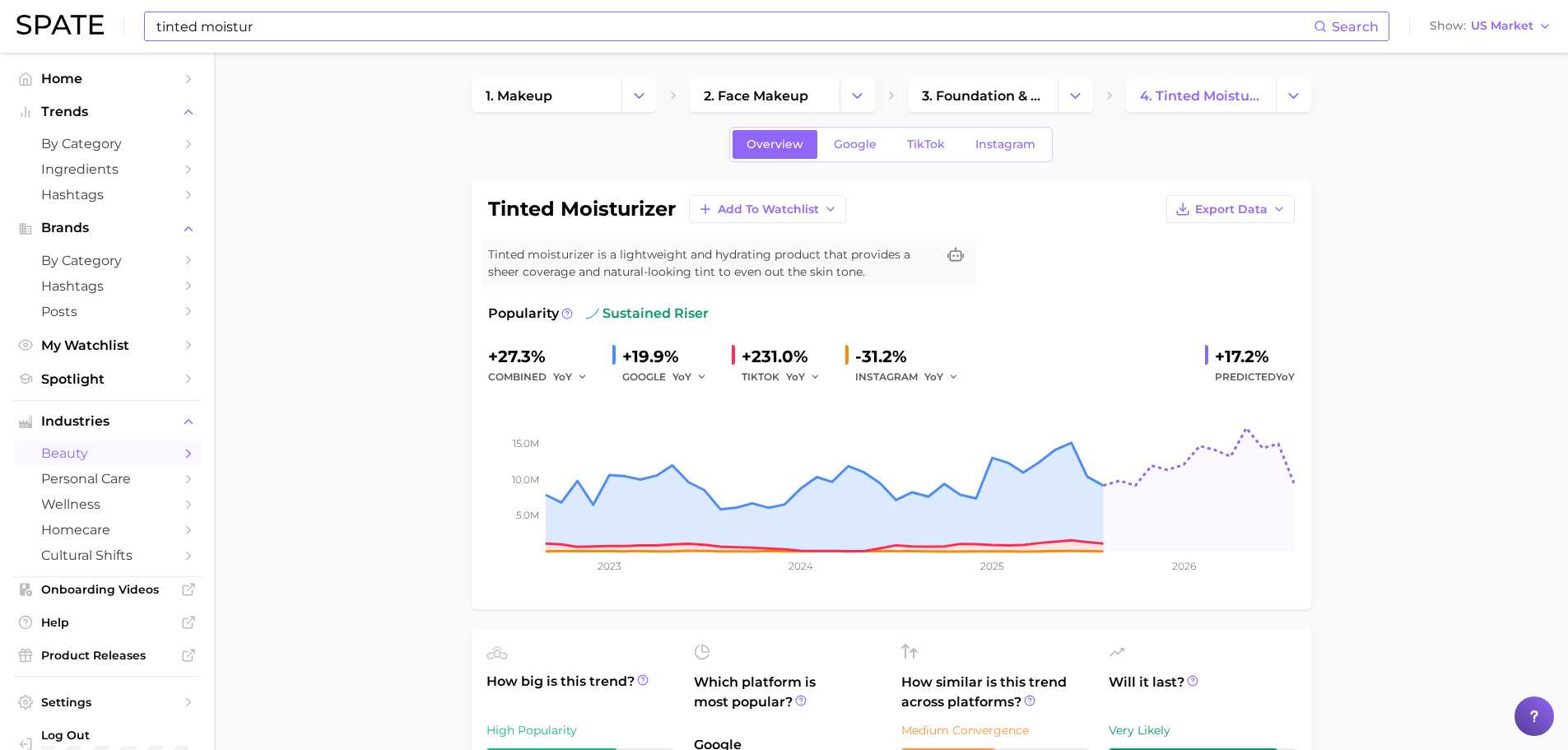
click at [217, 11] on div "tinted moistur Search Show US Market" at bounding box center [784, 26] width 1535 height 53
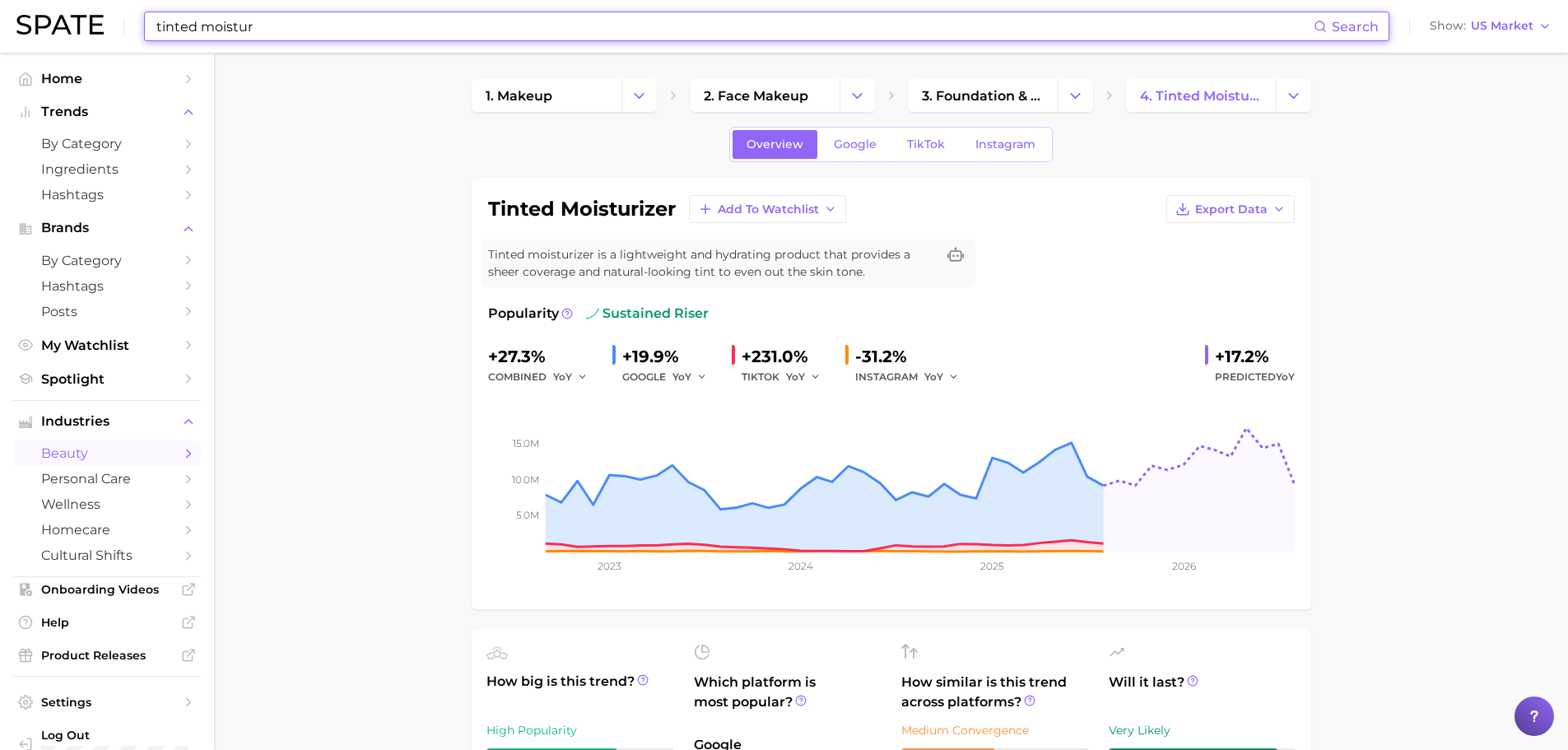
click at [259, 21] on input "tinted moistur" at bounding box center [734, 26] width 1160 height 28
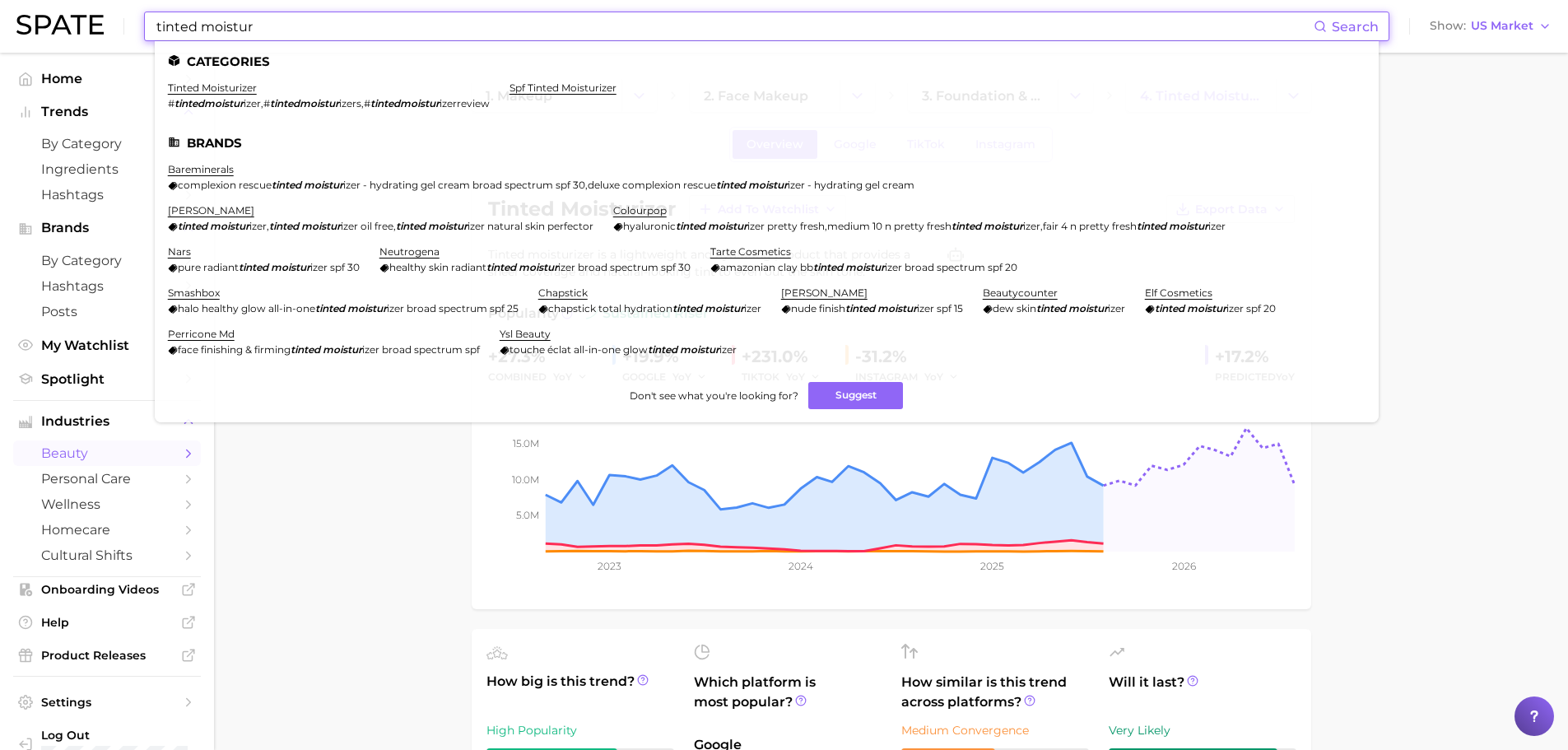
click at [265, 23] on input "tinted moistur" at bounding box center [734, 26] width 1160 height 28
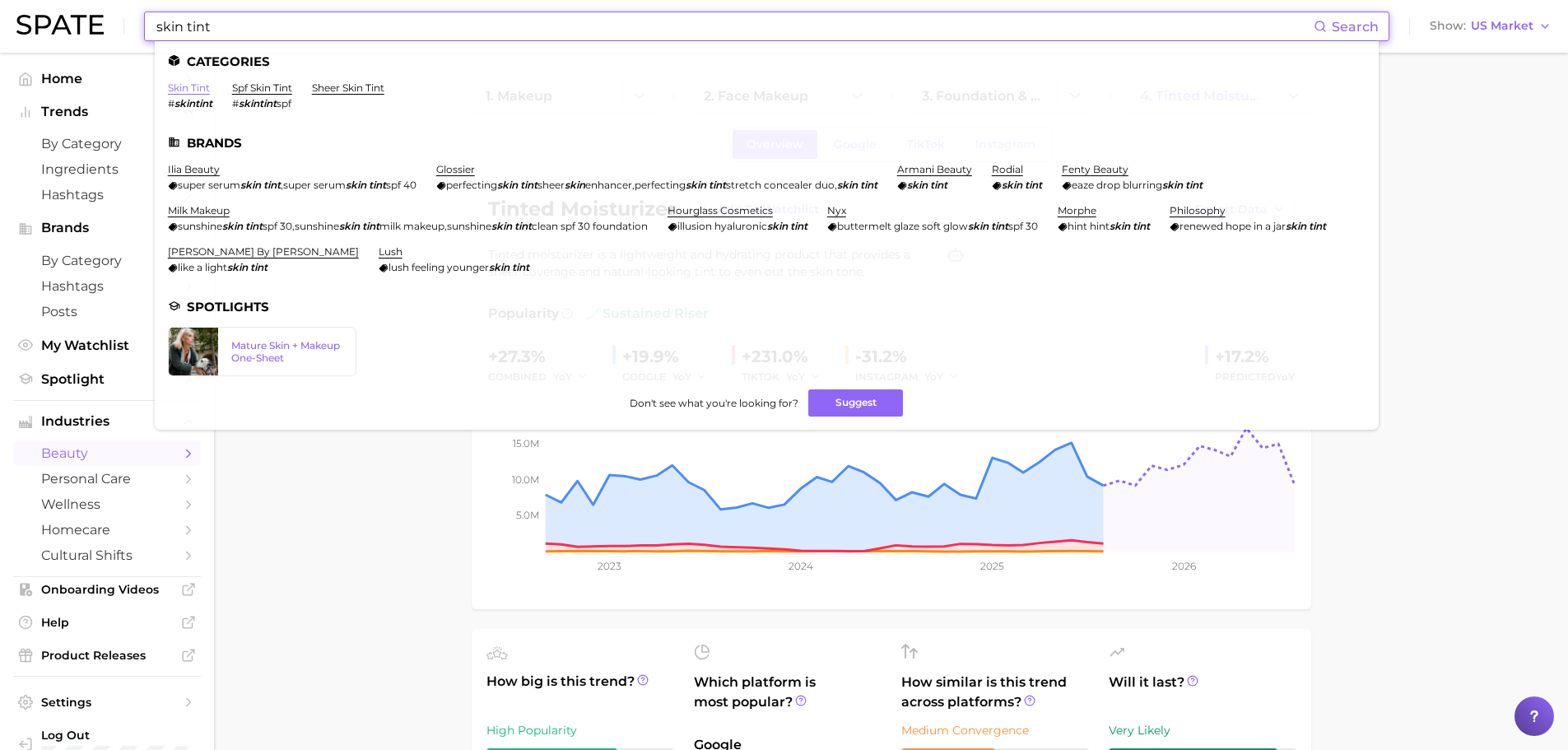
click at [182, 83] on link "skin tint" at bounding box center [189, 88] width 42 height 12
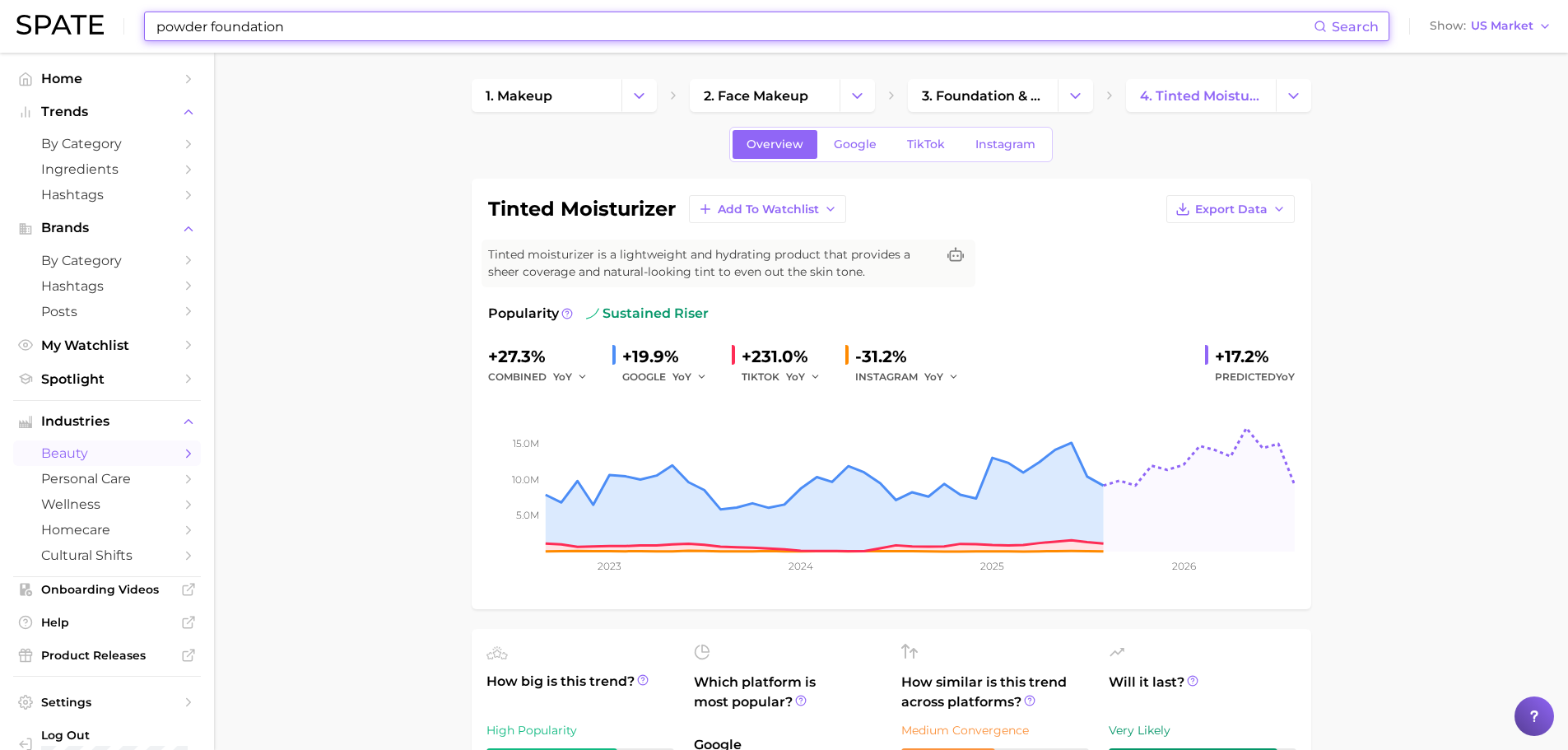
scroll to position [83, 0]
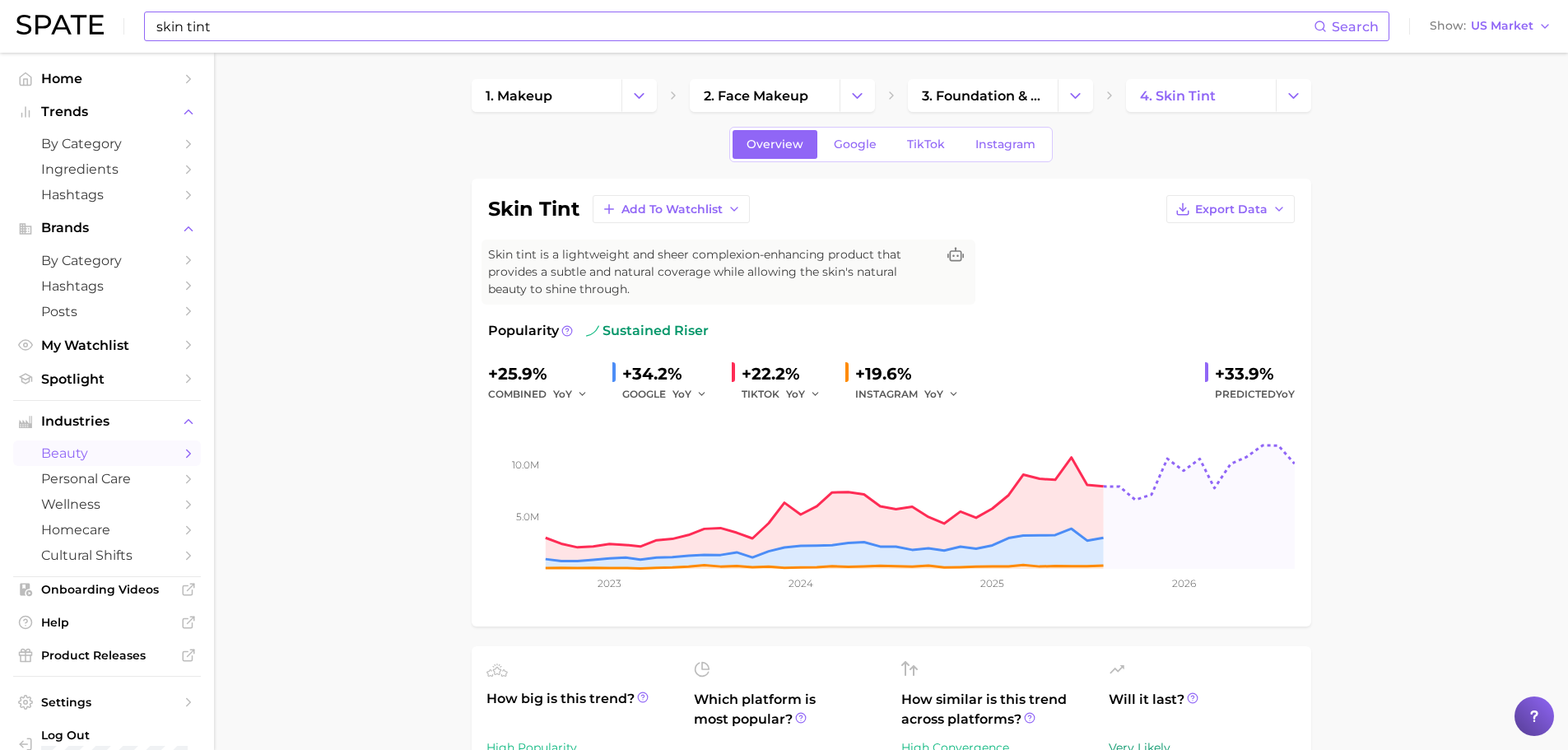
click at [242, 40] on input "skin tint" at bounding box center [734, 26] width 1160 height 28
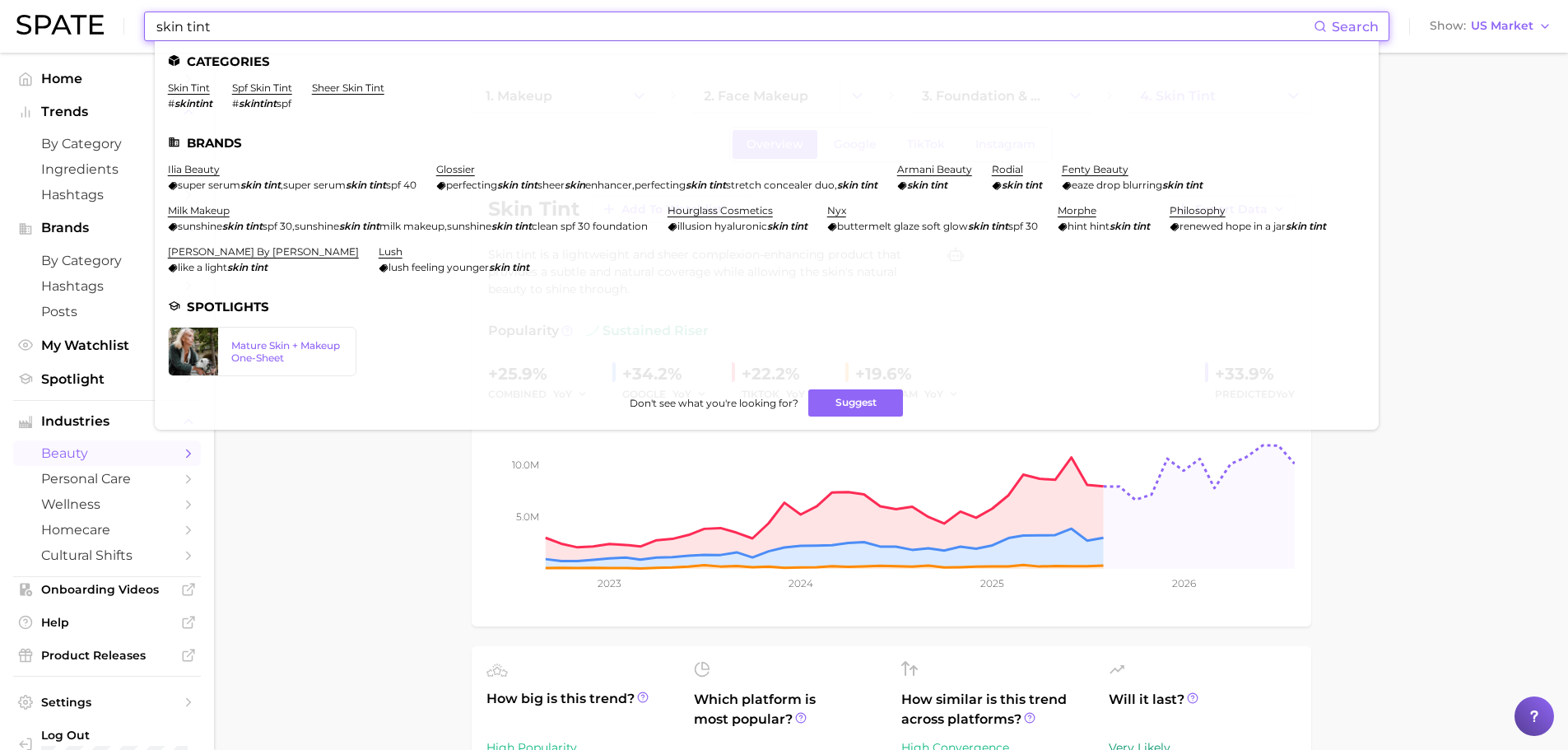
click at [231, 31] on input "skin tint" at bounding box center [734, 26] width 1160 height 28
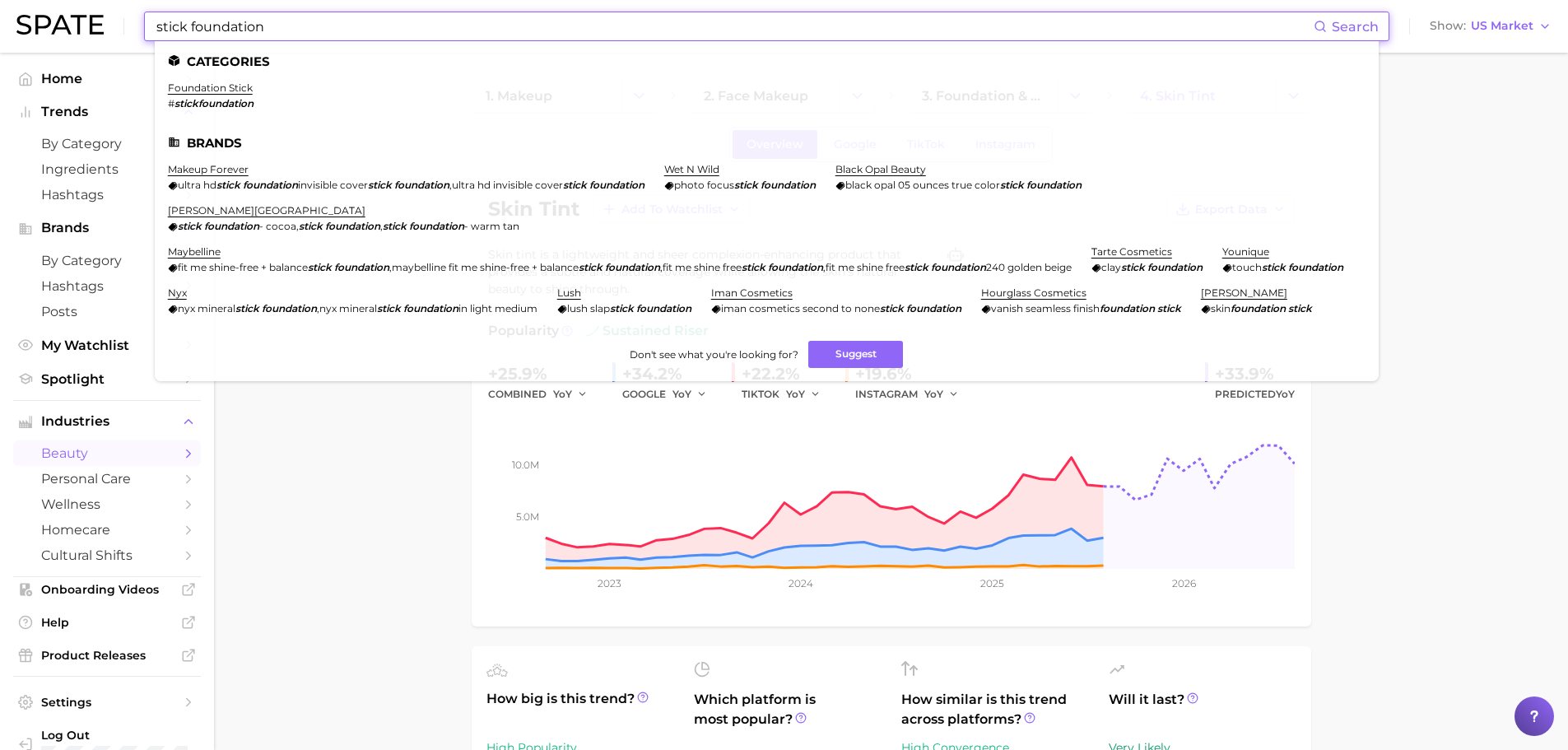
click at [246, 26] on input "stick foundation" at bounding box center [734, 26] width 1160 height 28
click at [220, 90] on link "foundation stick" at bounding box center [210, 88] width 85 height 12
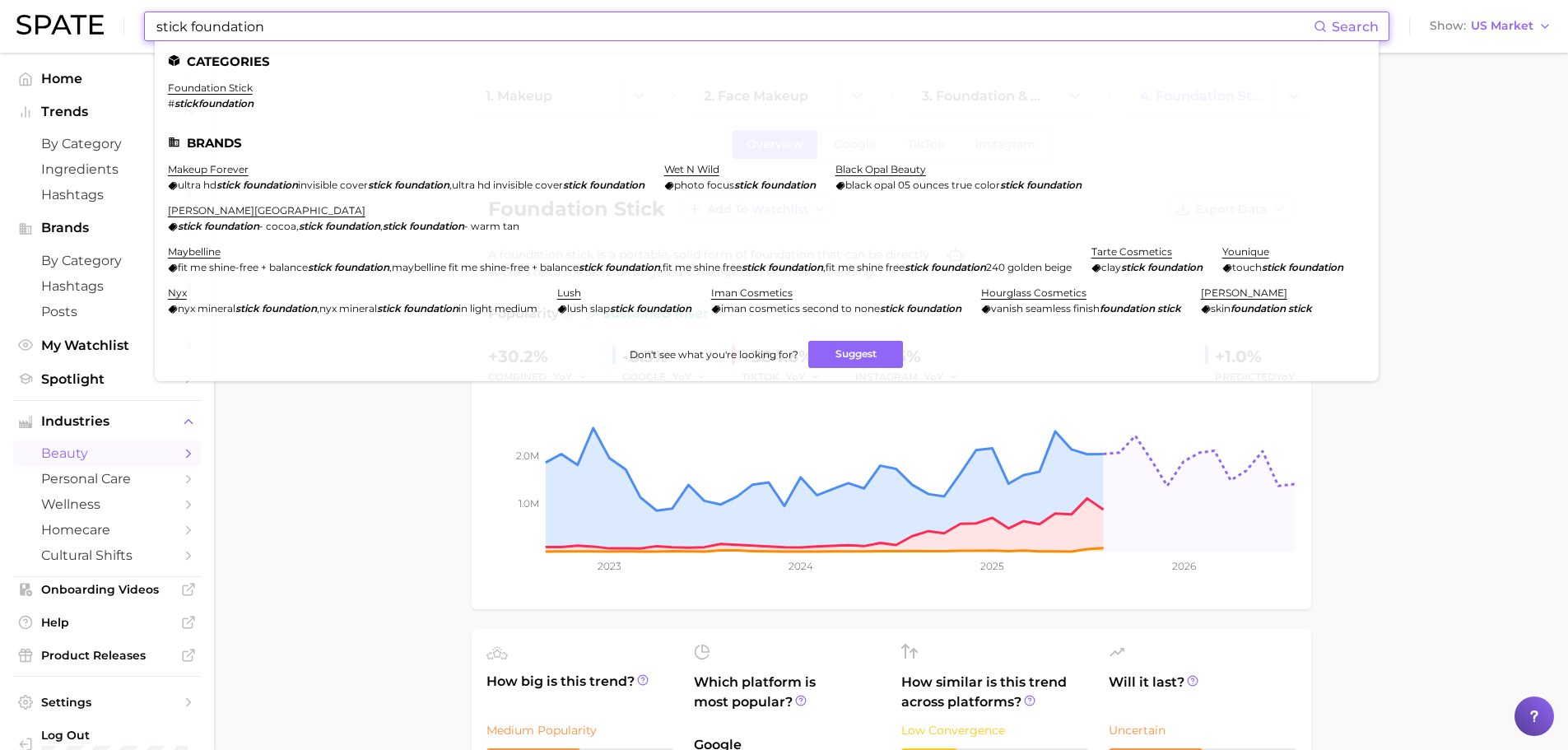
click at [216, 31] on input "stick foundation" at bounding box center [734, 26] width 1160 height 28
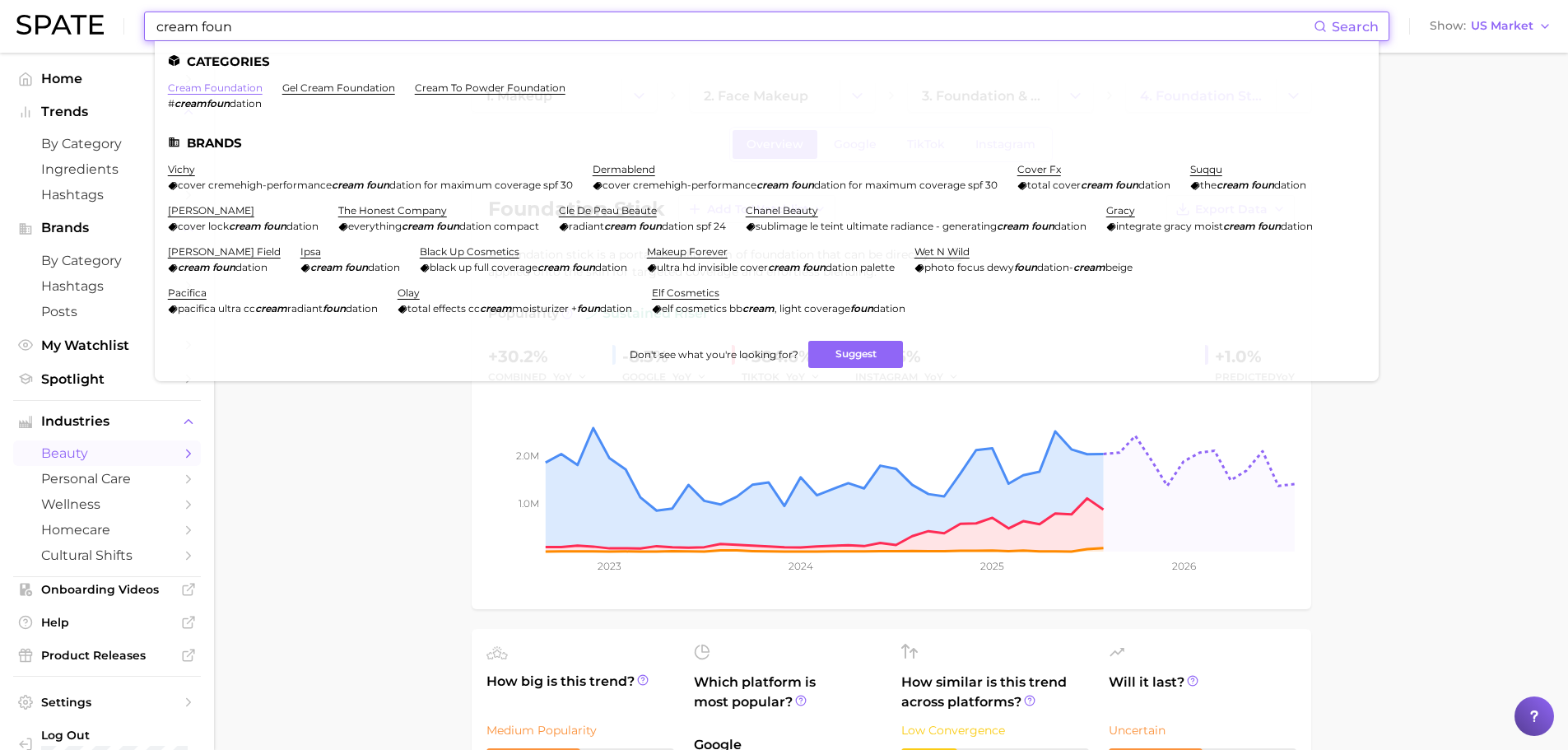
type input "cream foun"
click at [202, 92] on link "cream foundation" at bounding box center [215, 88] width 95 height 12
